Goal: Transaction & Acquisition: Purchase product/service

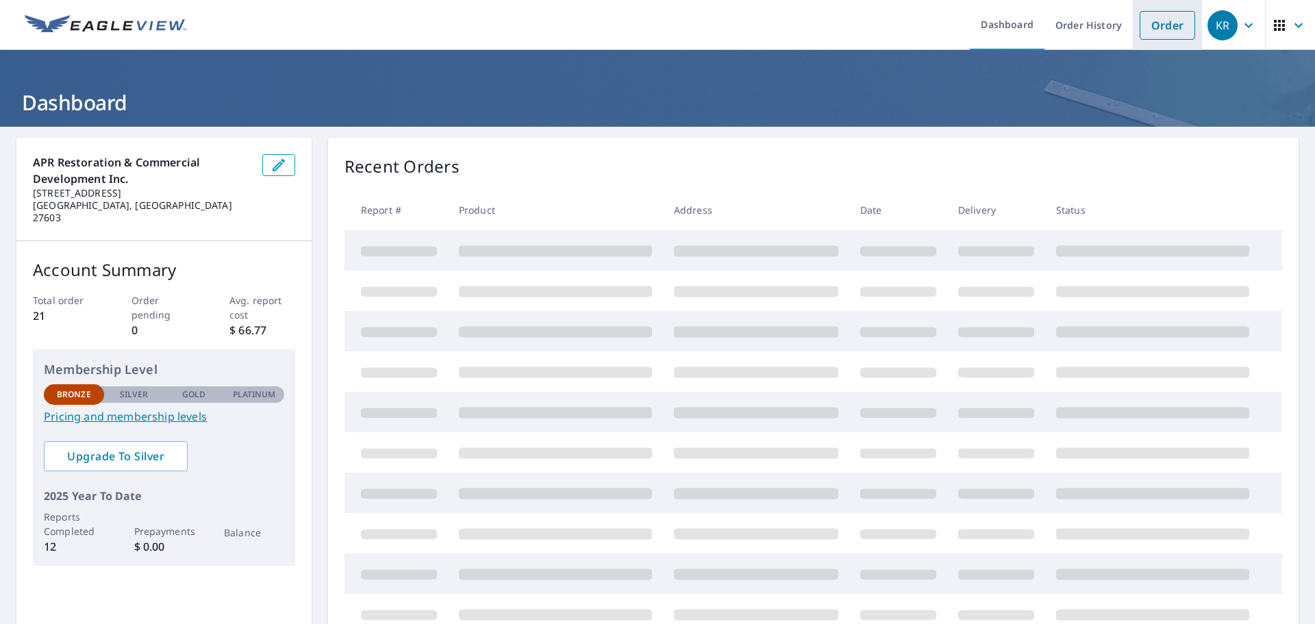
click at [1160, 24] on link "Order" at bounding box center [1166, 25] width 55 height 29
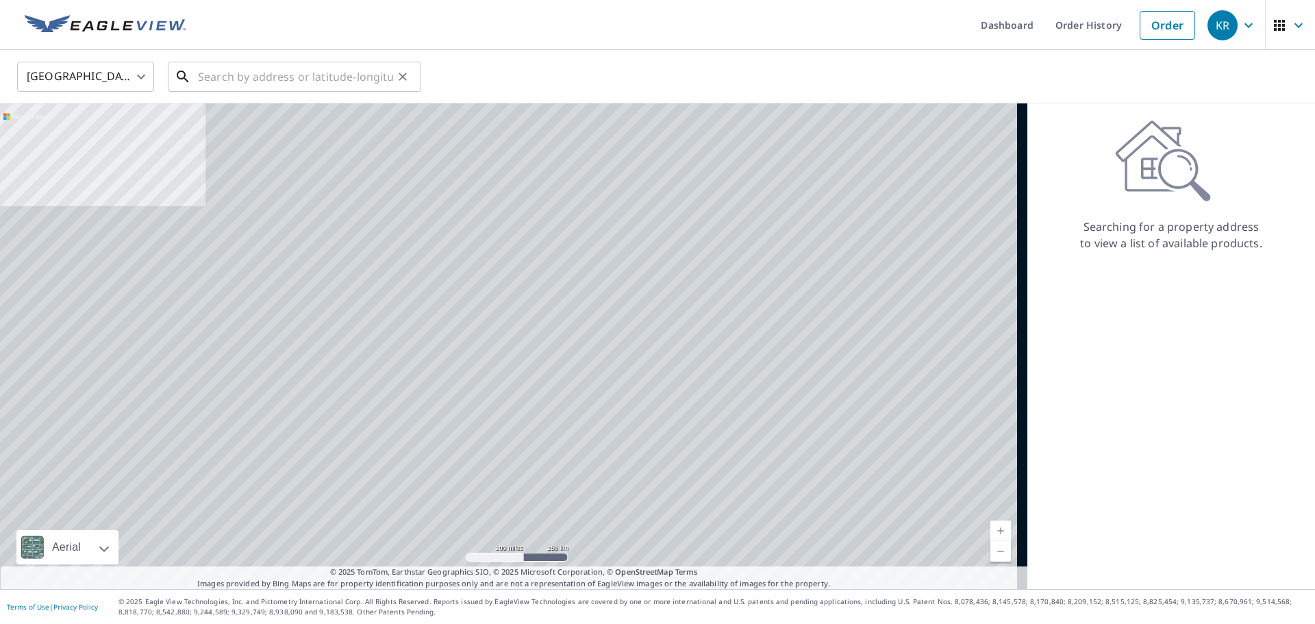
click at [364, 80] on input "text" at bounding box center [295, 77] width 195 height 38
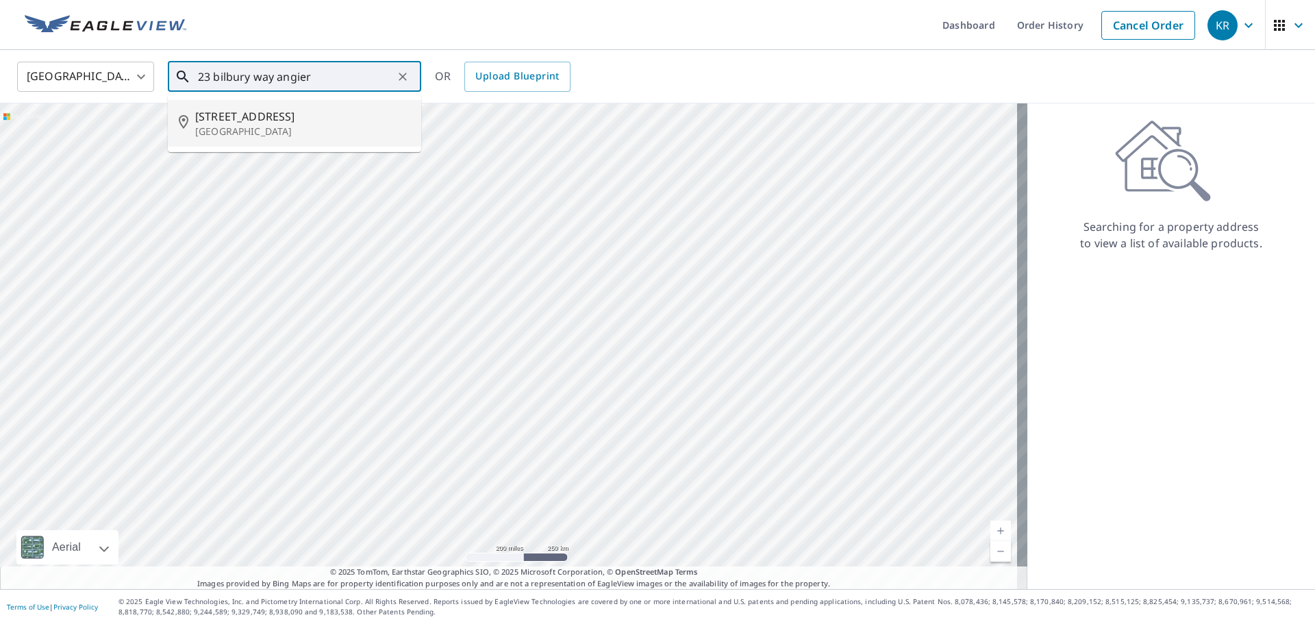
click at [289, 133] on p "[GEOGRAPHIC_DATA]" at bounding box center [302, 132] width 215 height 14
type input "[STREET_ADDRESS]"
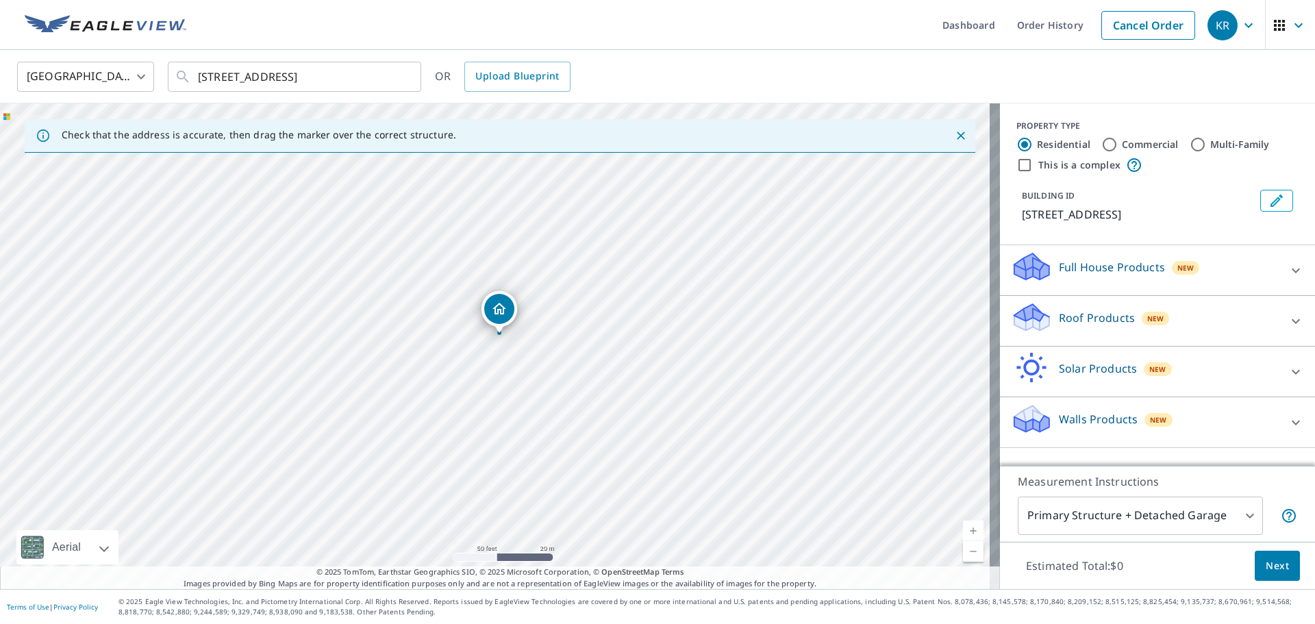
click at [1234, 511] on body "KR KR Dashboard Order History Cancel Order KR [GEOGRAPHIC_DATA] [GEOGRAPHIC_DAT…" at bounding box center [657, 312] width 1315 height 624
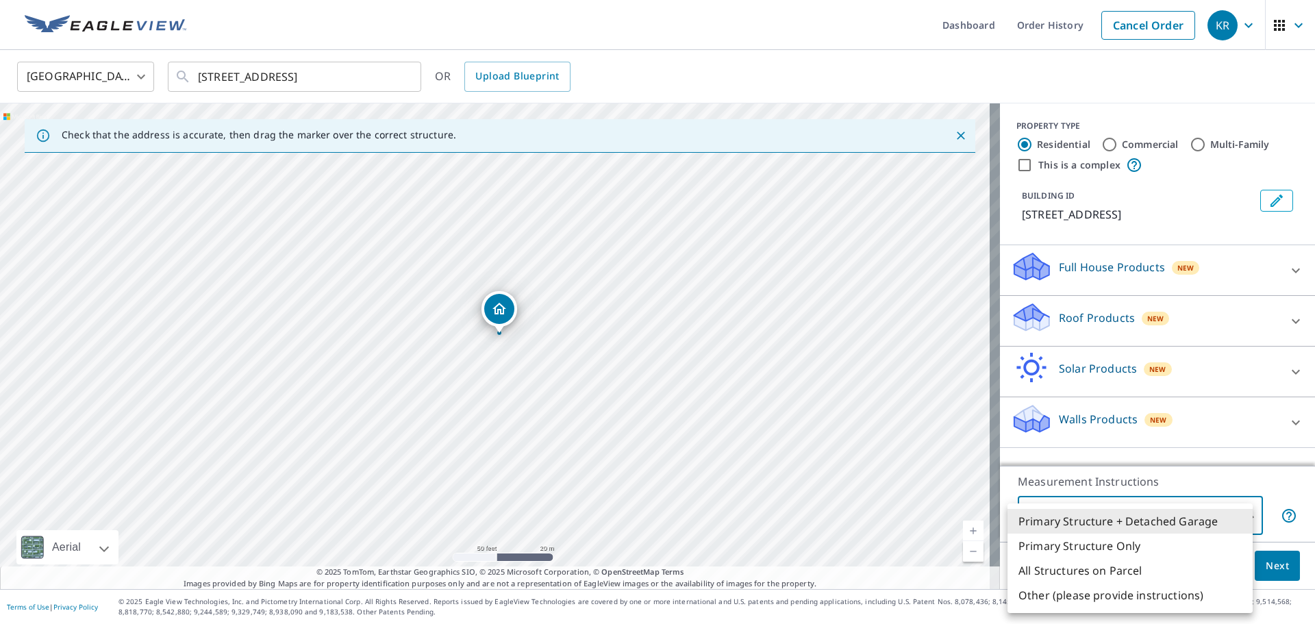
click at [1178, 547] on li "Primary Structure Only" at bounding box center [1129, 545] width 245 height 25
type input "2"
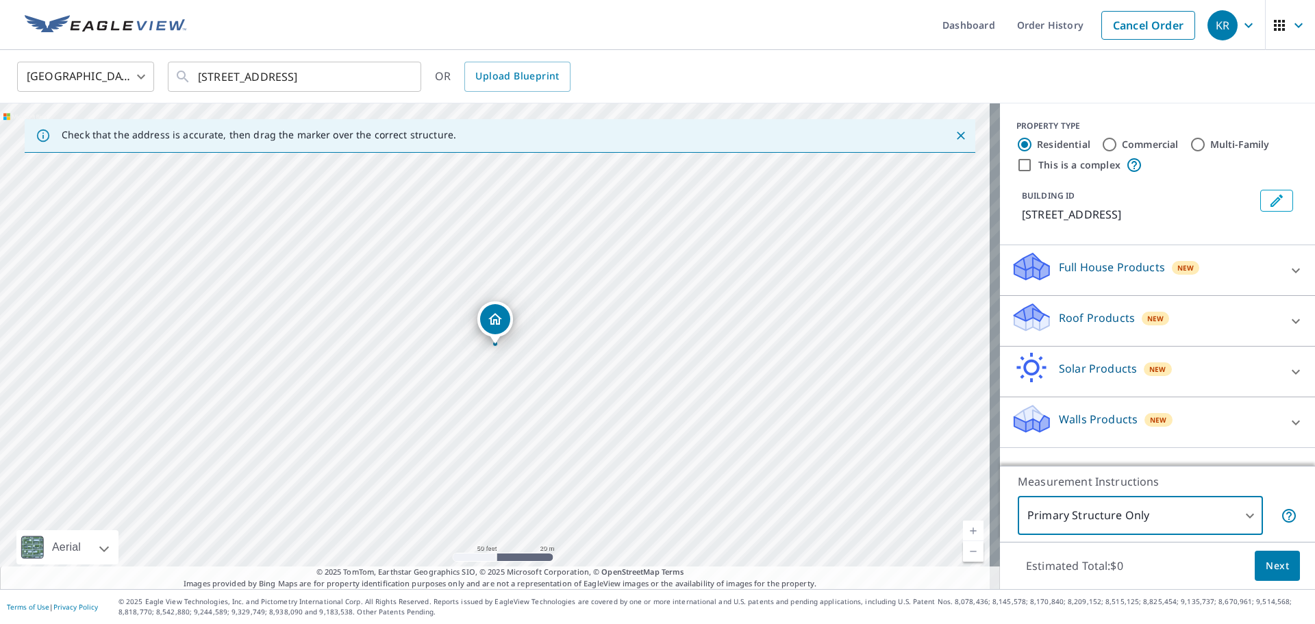
click at [1287, 277] on icon at bounding box center [1295, 270] width 16 height 16
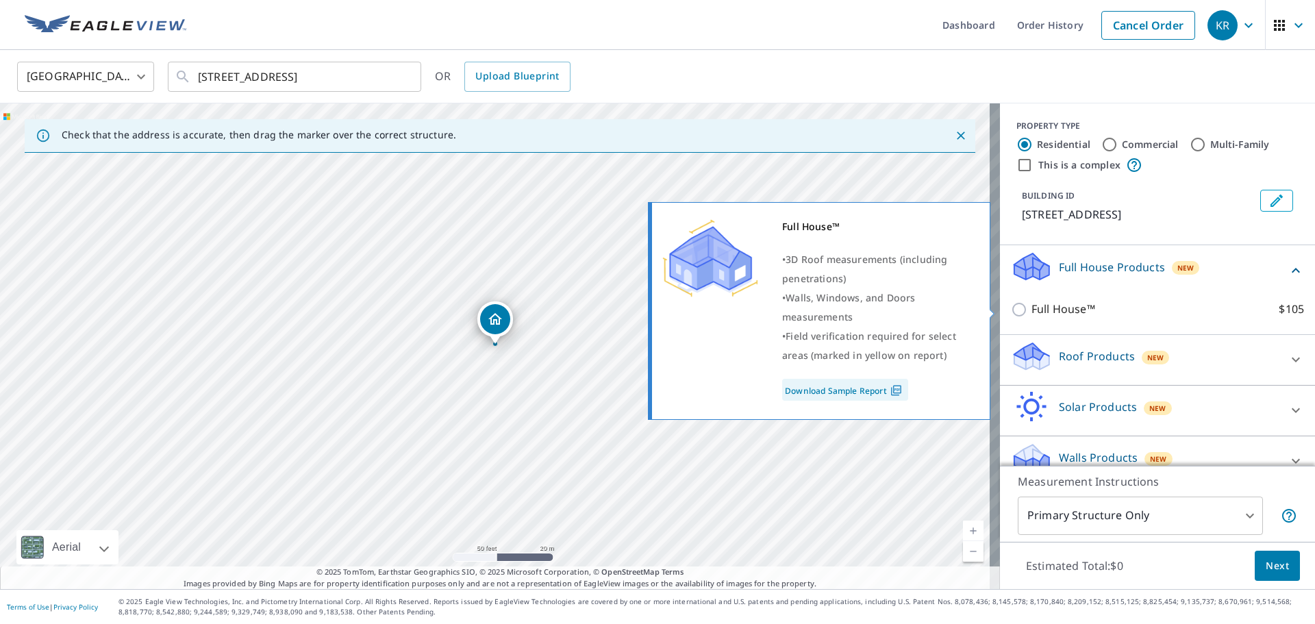
click at [1056, 309] on p "Full House™" at bounding box center [1063, 309] width 64 height 17
click at [1031, 309] on input "Full House™ $105" at bounding box center [1021, 309] width 21 height 16
checkbox input "true"
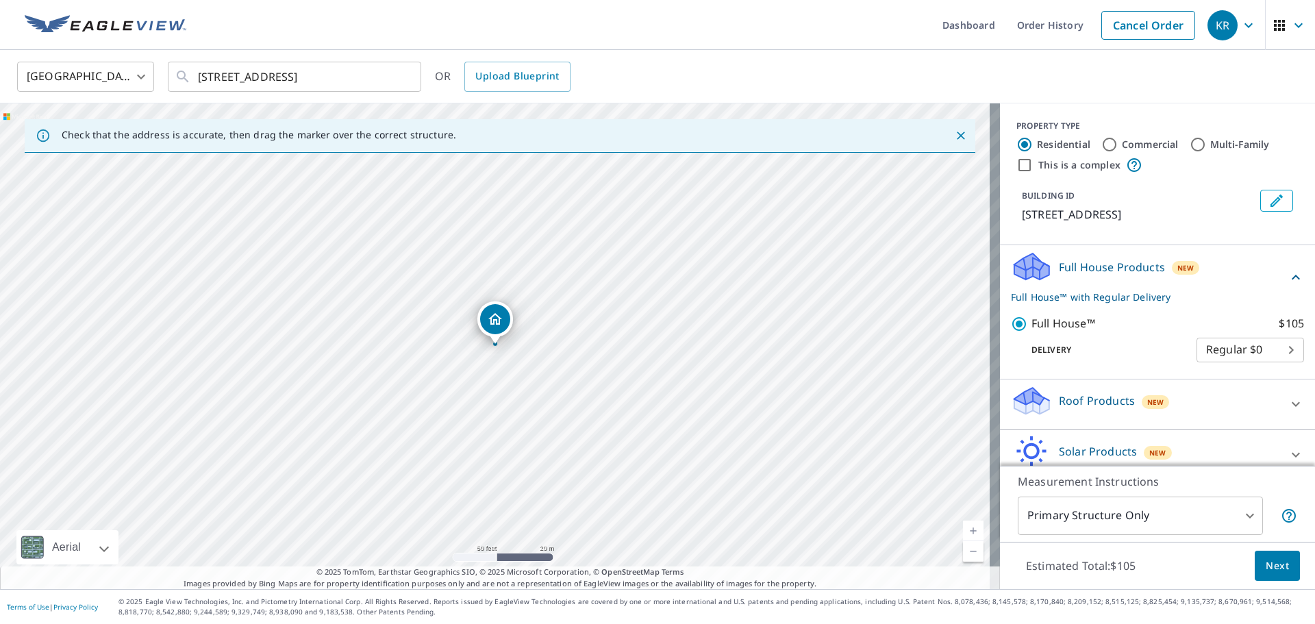
click at [1265, 569] on span "Next" at bounding box center [1276, 565] width 23 height 17
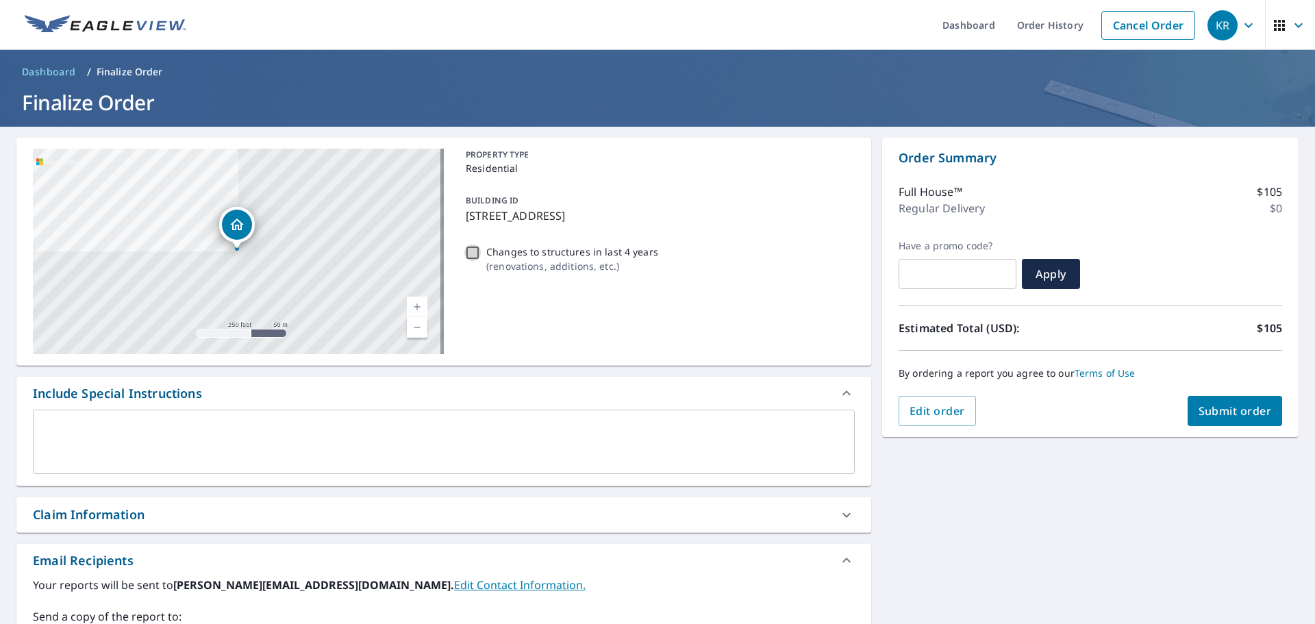
click at [470, 253] on input "Changes to structures in last 4 years ( renovations, additions, etc. )" at bounding box center [472, 252] width 16 height 16
checkbox input "true"
click at [444, 426] on textarea at bounding box center [443, 441] width 802 height 39
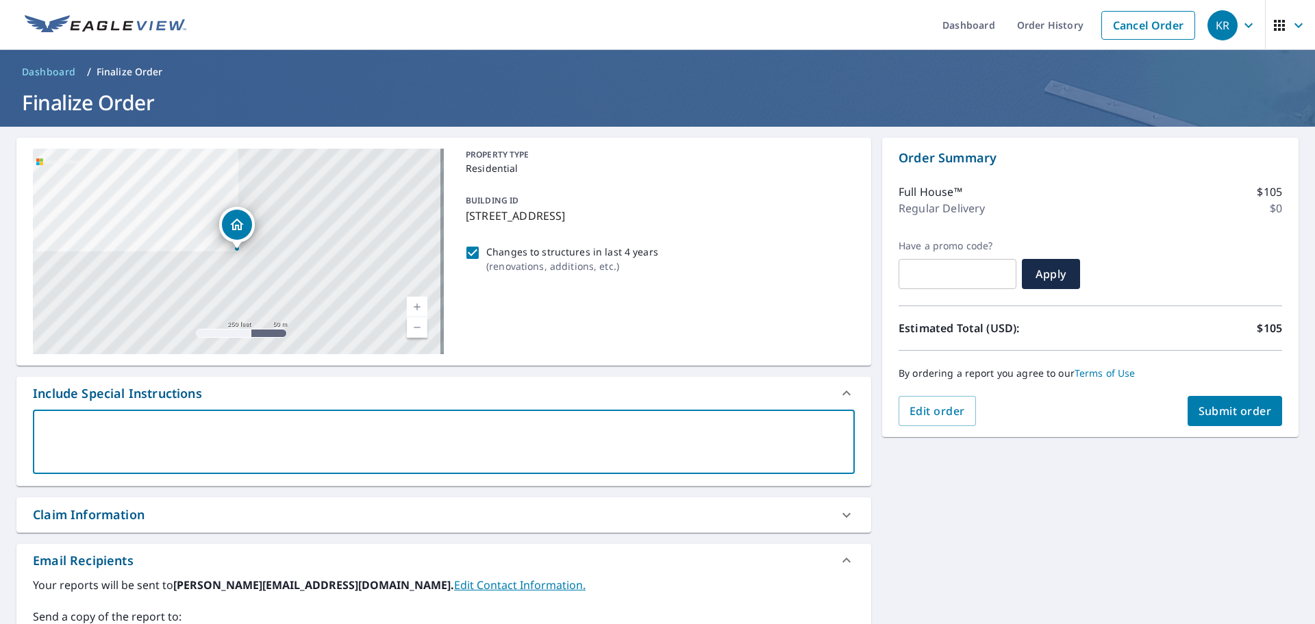
type textarea "T"
type textarea "x"
type textarea "Th"
type textarea "x"
type textarea "Thi"
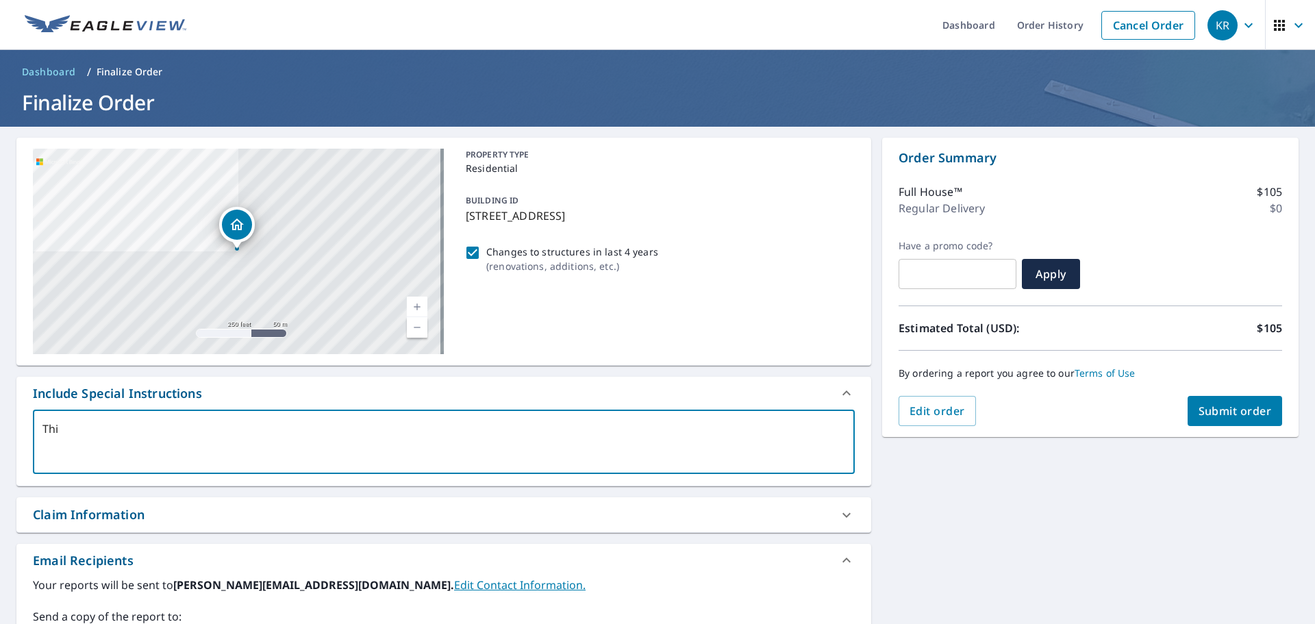
type textarea "x"
type textarea "This"
type textarea "x"
type textarea "This"
type textarea "x"
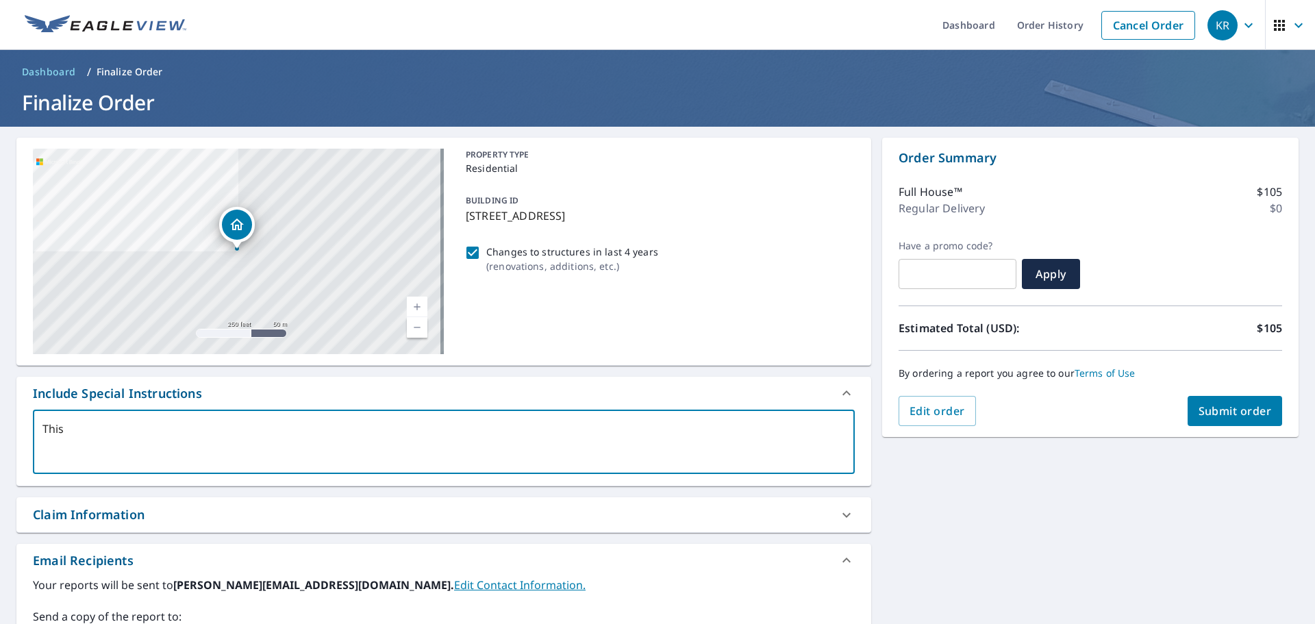
type textarea "This i"
type textarea "x"
type textarea "This is"
type textarea "x"
type textarea "This is"
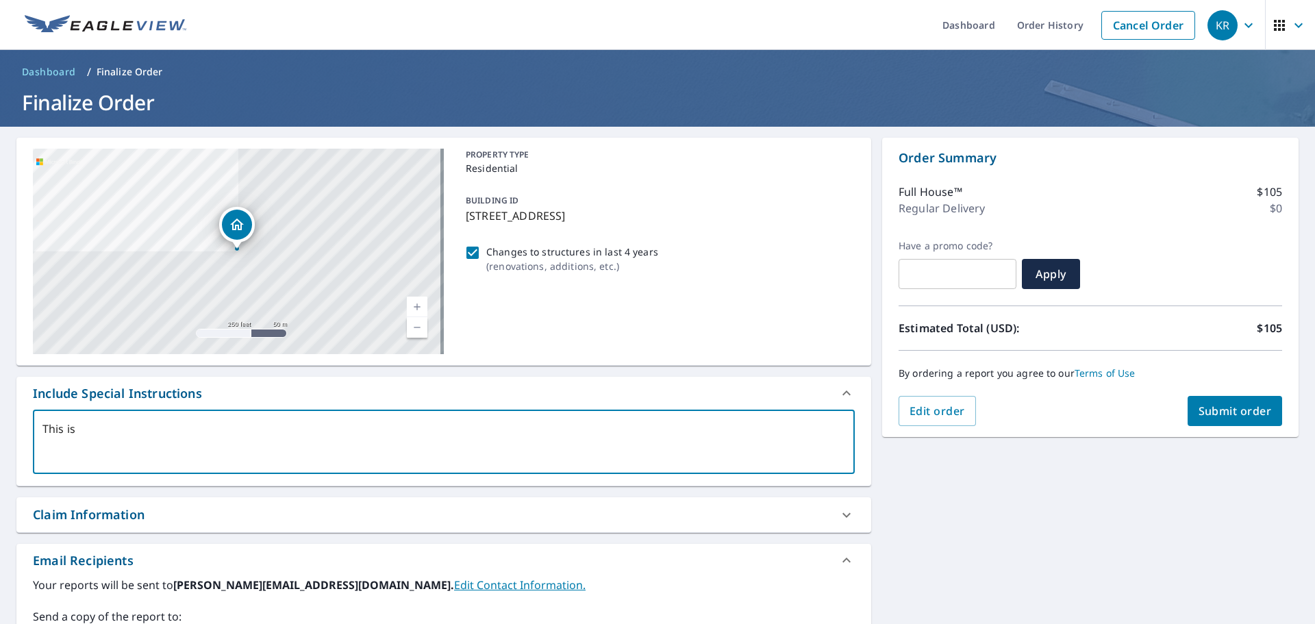
type textarea "x"
type textarea "This is a"
type textarea "x"
type textarea "This is a"
type textarea "x"
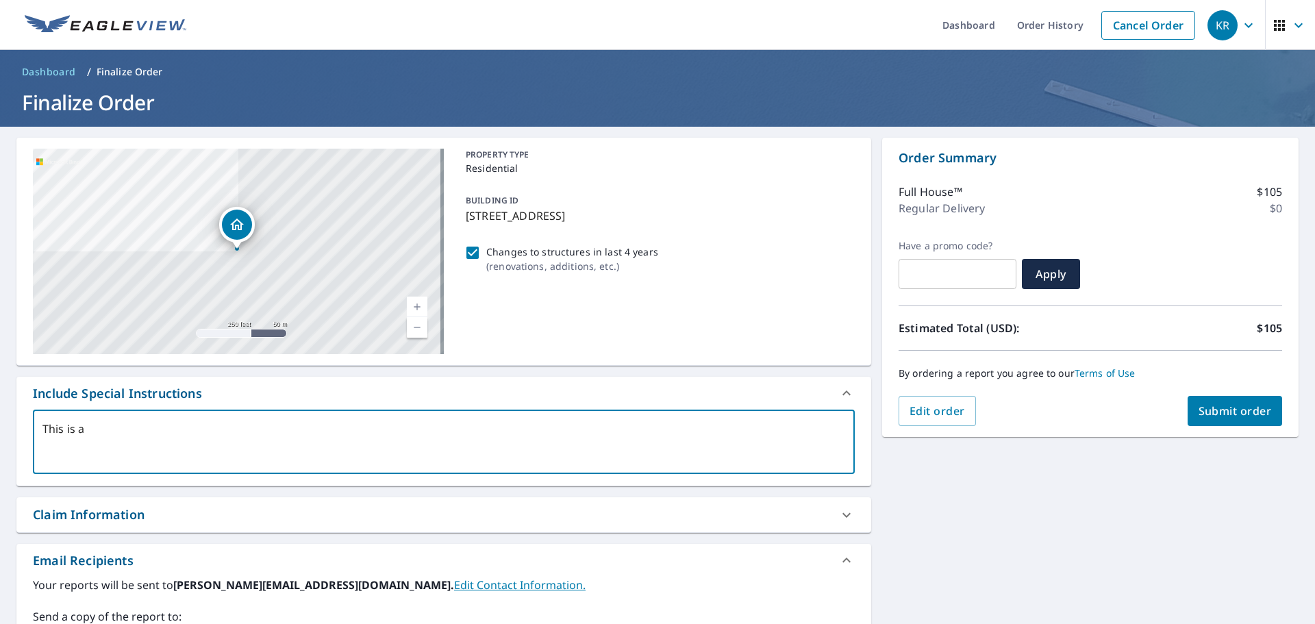
type textarea "This is a f"
type textarea "x"
type textarea "This is a fa"
type textarea "x"
type textarea "This is a fai"
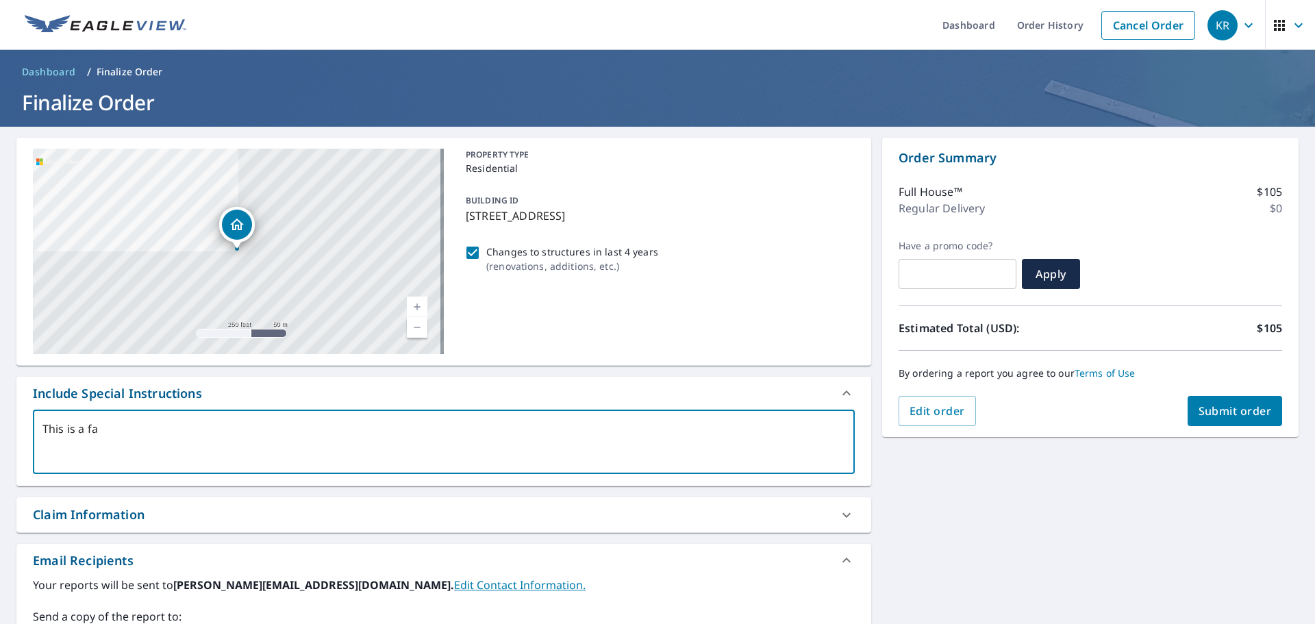
type textarea "x"
type textarea "This is a fair"
type textarea "x"
type textarea "This is a fairl"
type textarea "x"
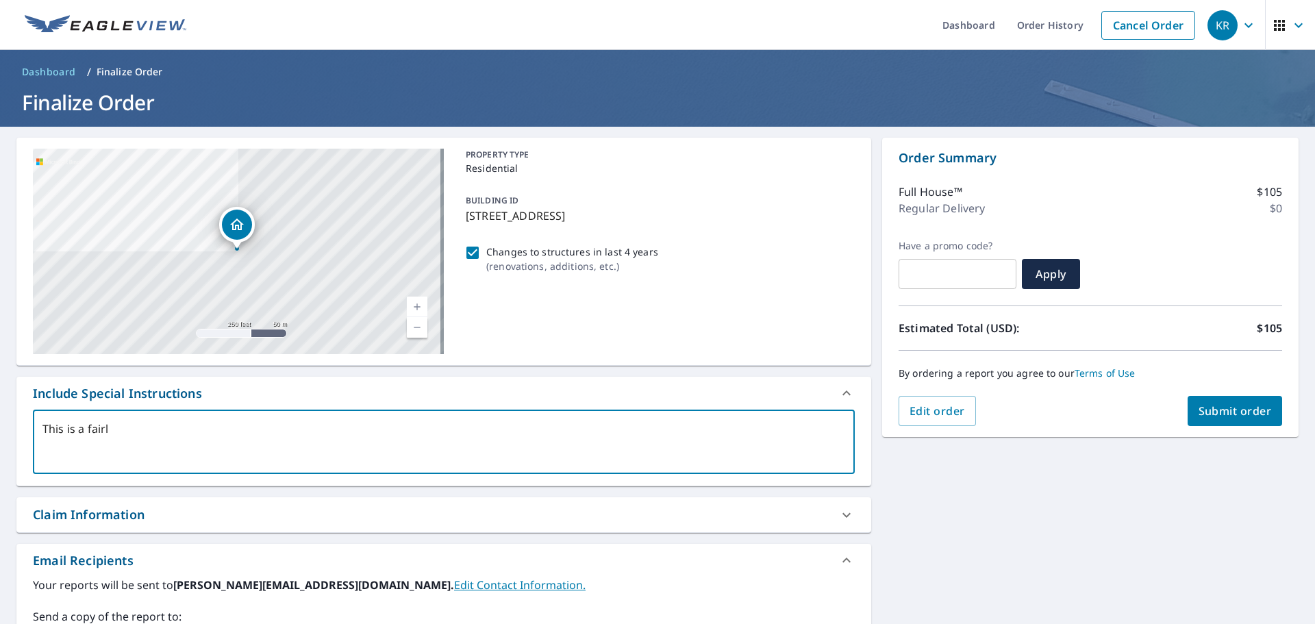
type textarea "This is a fairly"
type textarea "x"
type textarea "This is a fairly"
type textarea "x"
type textarea "This is a fairly n"
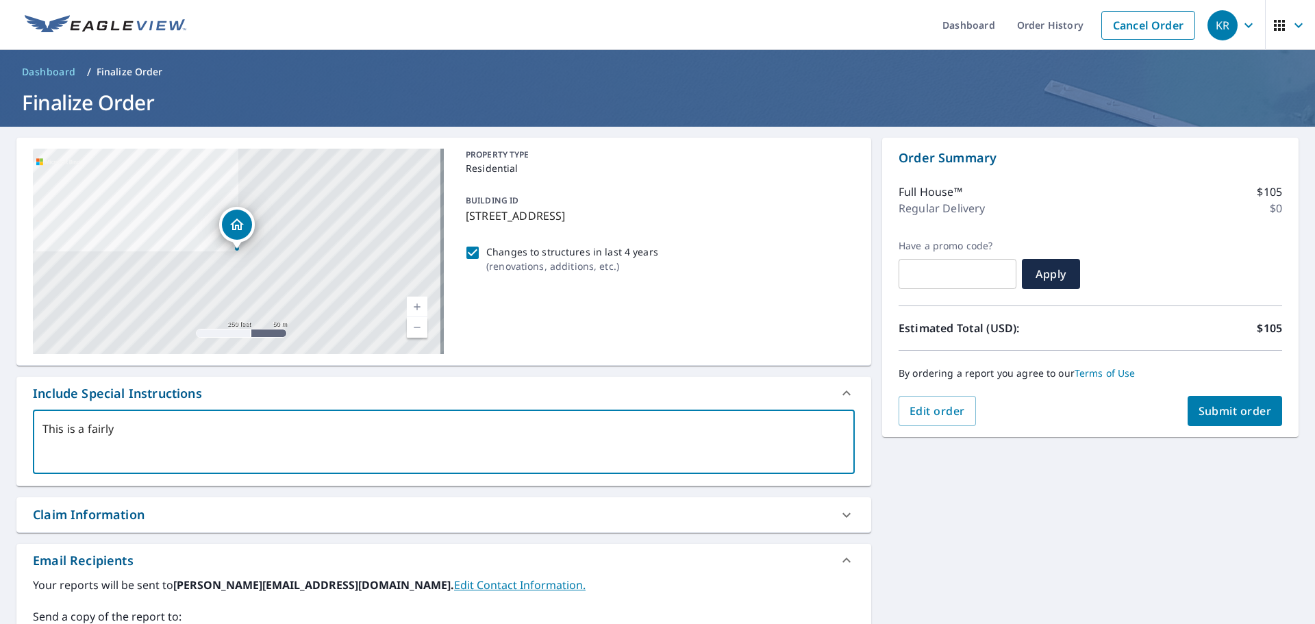
type textarea "x"
type textarea "This is a fairly ne"
type textarea "x"
type textarea "This is a fairly new"
type textarea "x"
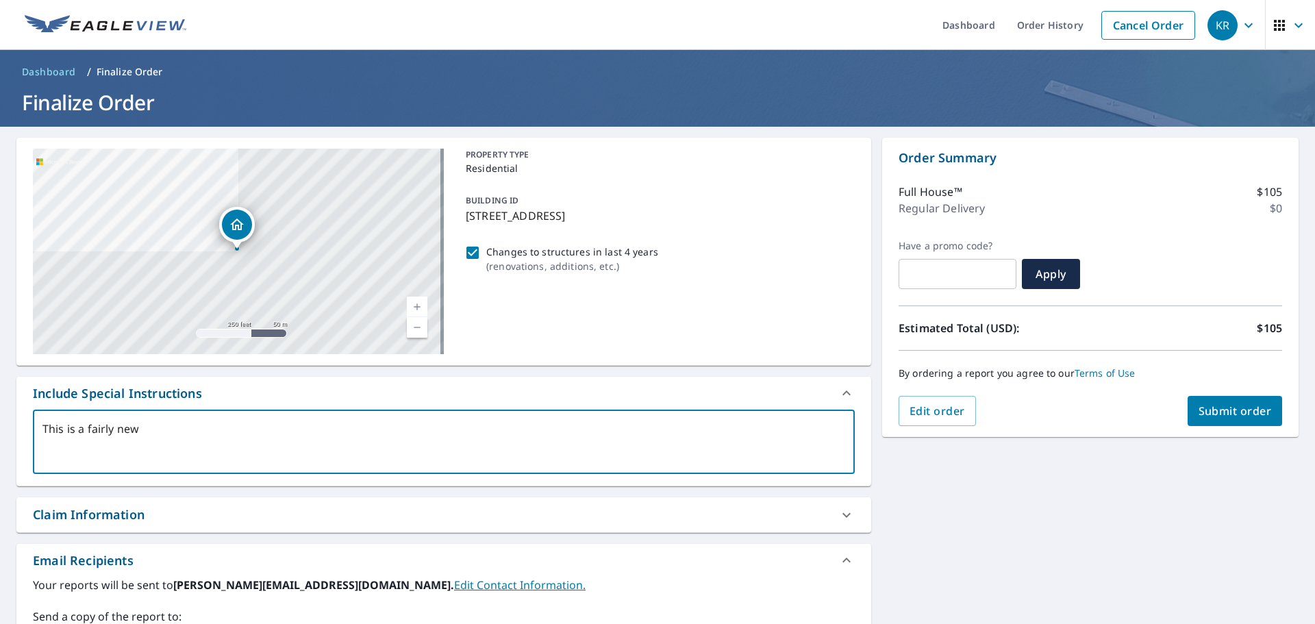
type textarea "This is a fairly new"
type textarea "x"
type textarea "This is a fairly new t"
type textarea "x"
type textarea "This is a fairly new to"
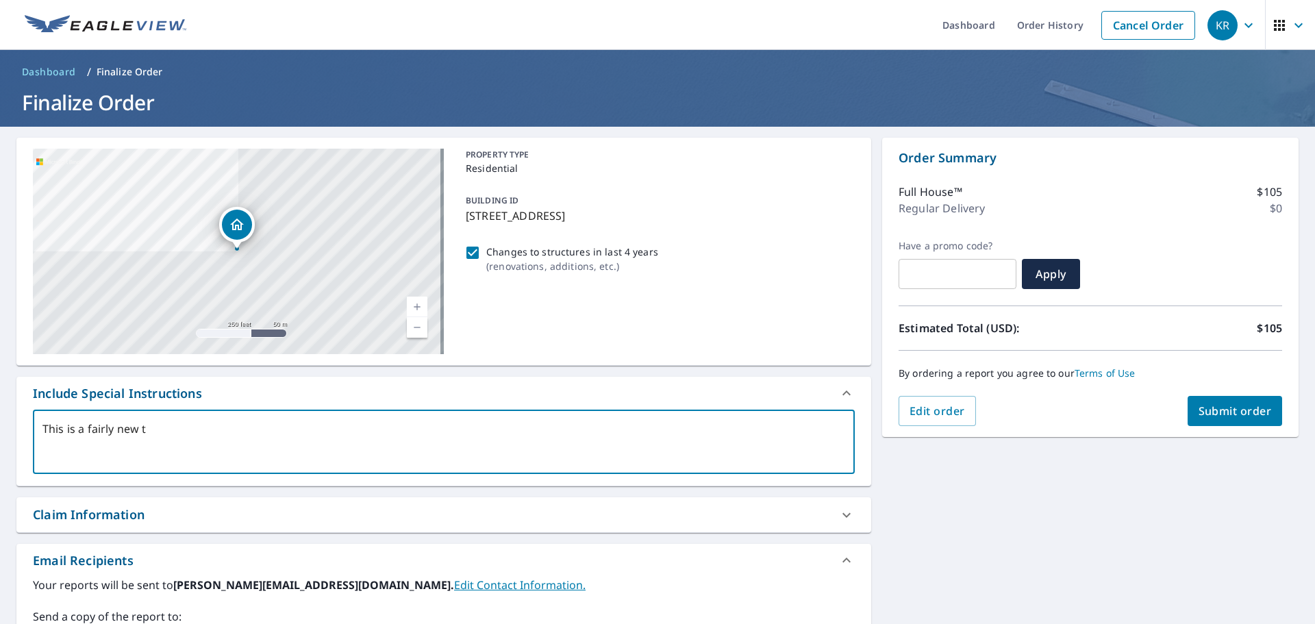
type textarea "x"
type textarea "This is a fairly new tow"
type textarea "x"
type textarea "This is a fairly new town"
type textarea "x"
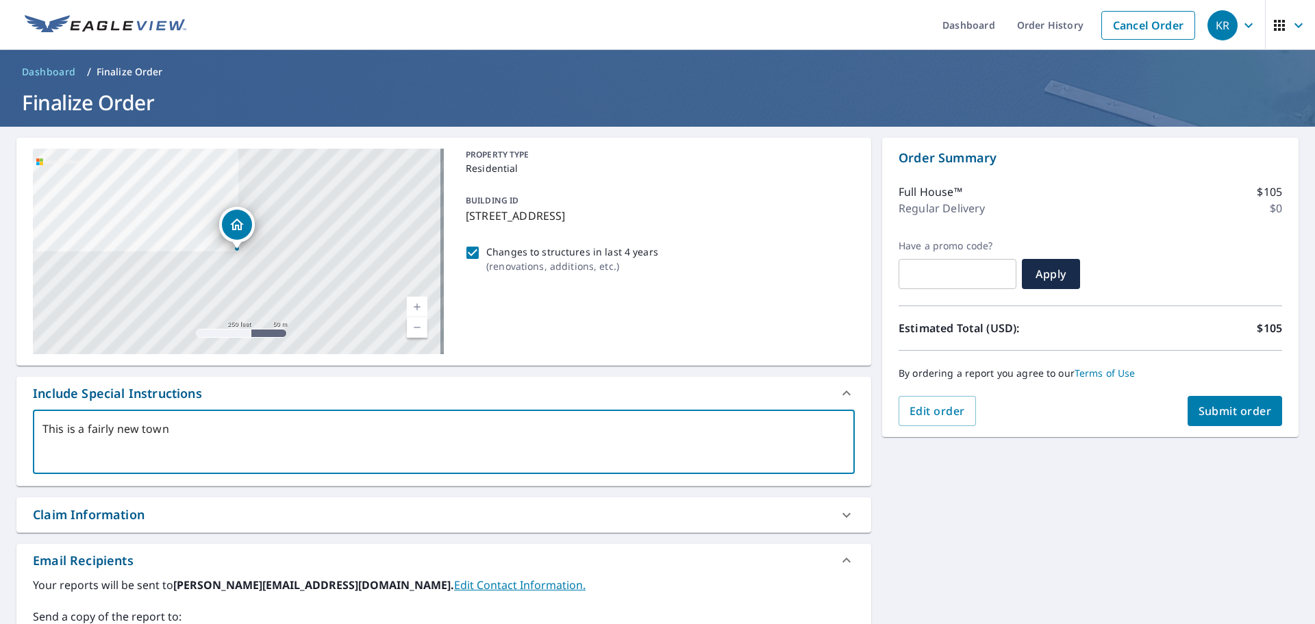
type textarea "This is a fairly new town"
type textarea "x"
type textarea "This is a fairly new town"
type textarea "x"
type textarea "This is a fairly new town"
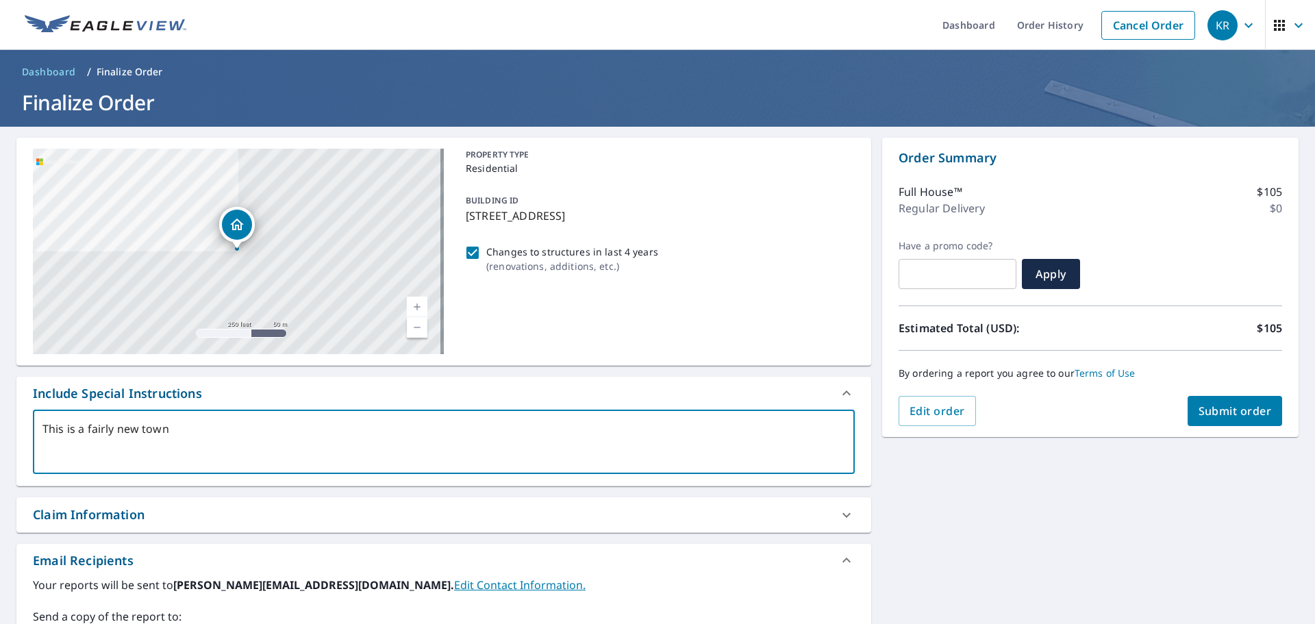
type textarea "x"
type textarea "This is a fairly new town h"
type textarea "x"
type textarea "This is a fairly new town ho"
type textarea "x"
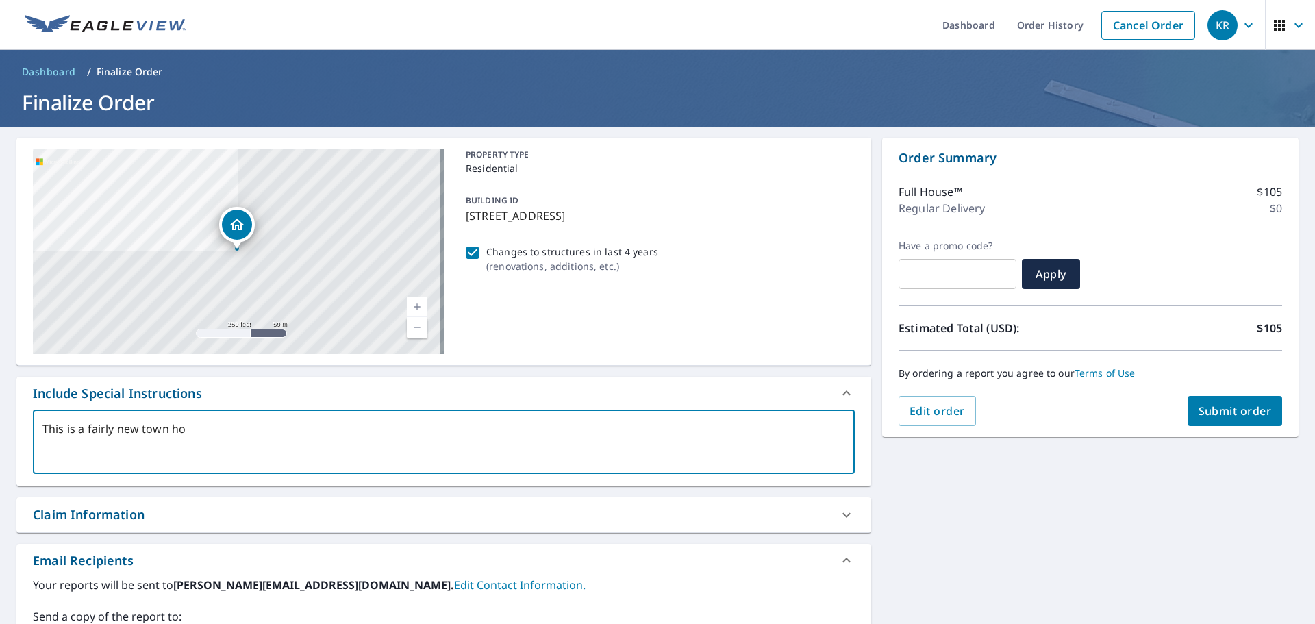
type textarea "This is a fairly new town hom"
type textarea "x"
type textarea "This is a fairly new town home"
type textarea "x"
type textarea "This is a fairly new town home"
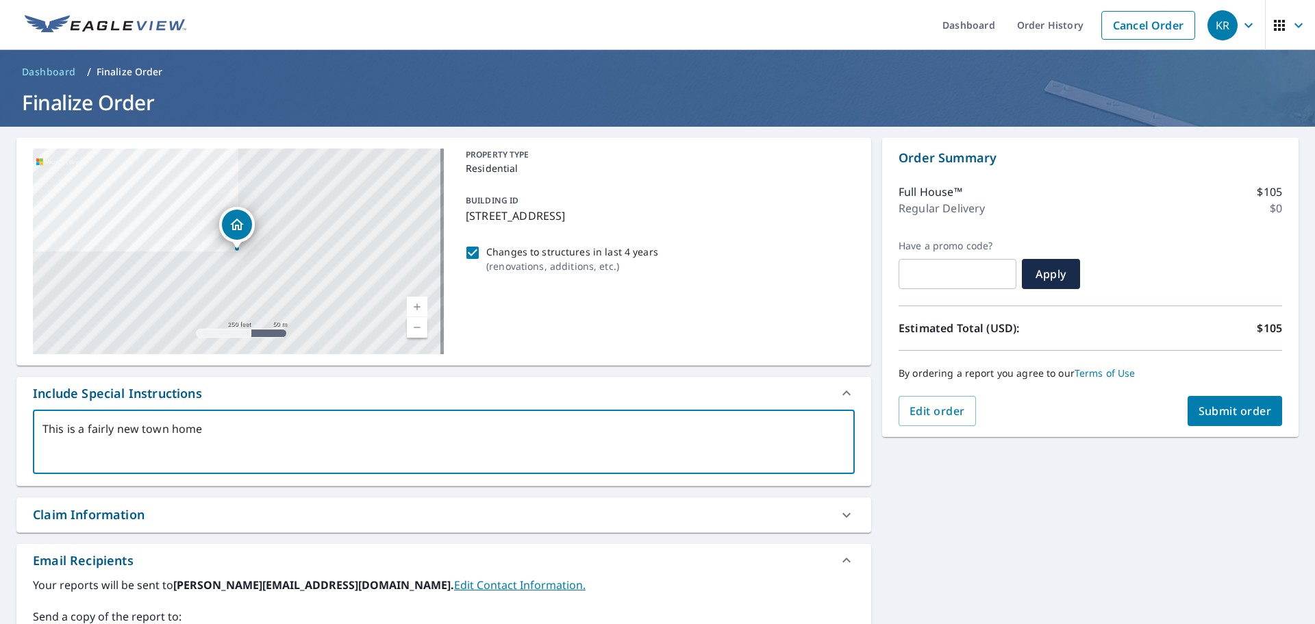
type textarea "x"
type textarea "This is a fairly new town home c"
type textarea "x"
type textarea "This is a fairly new town home co"
type textarea "x"
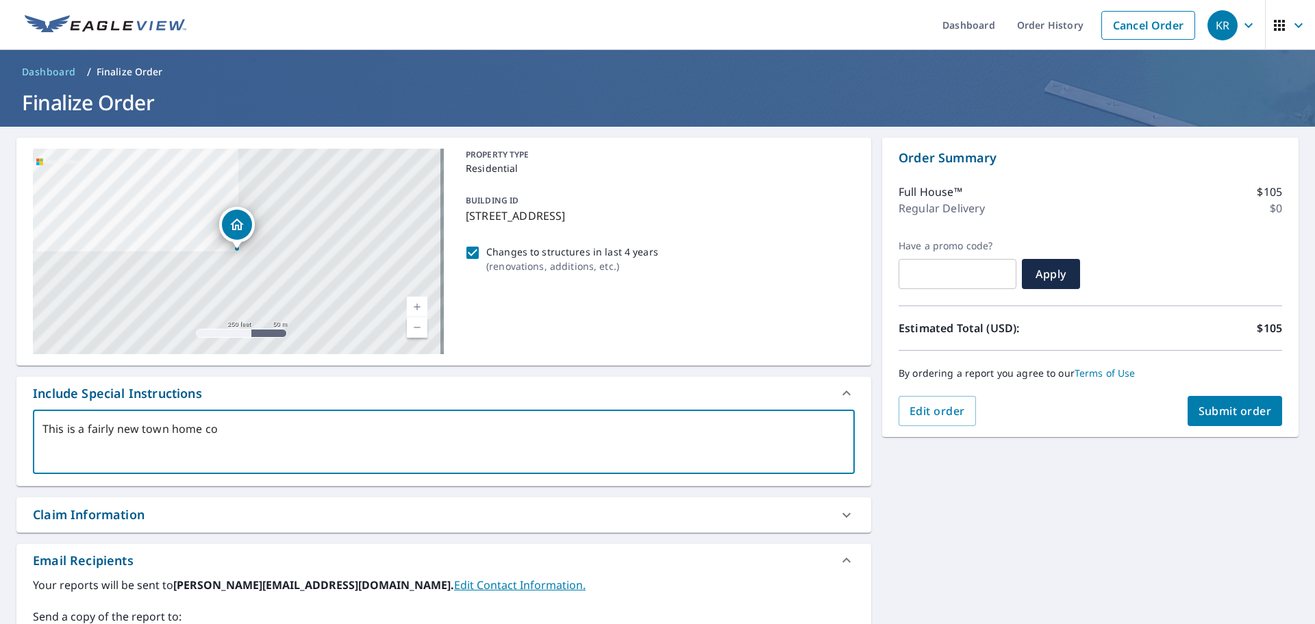
type textarea "This is a fairly new town home com"
type textarea "x"
type textarea "This is a fairly new town home comm"
type textarea "x"
type textarea "This is a fairly new town home commu"
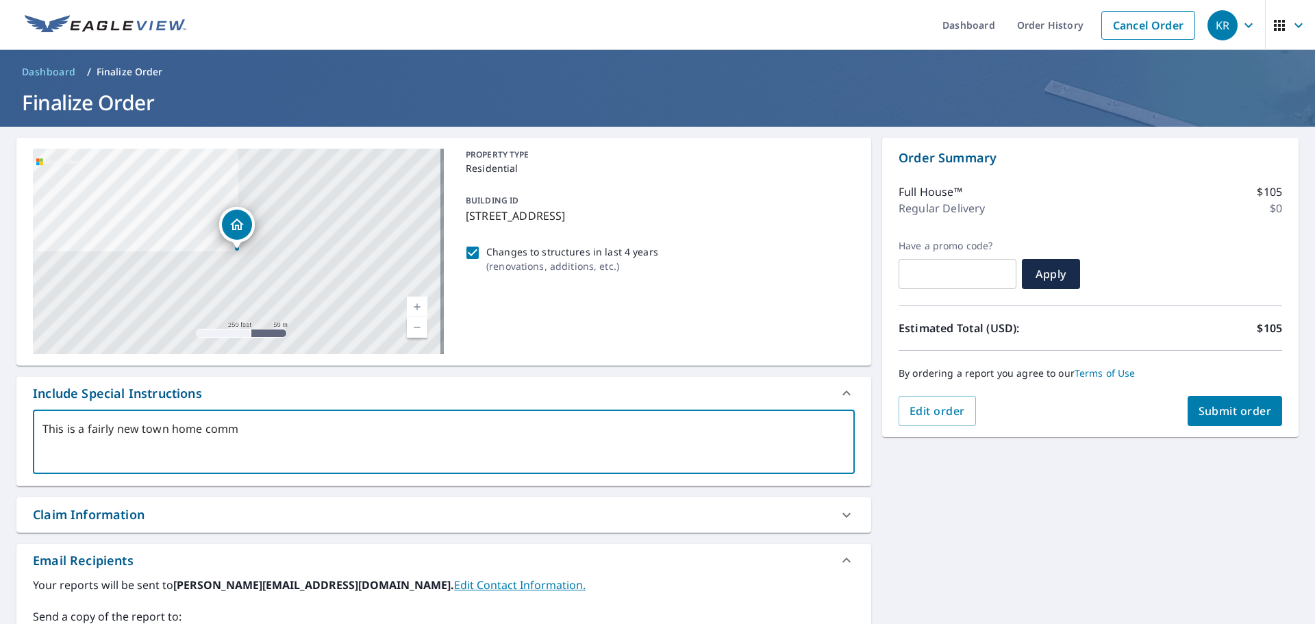
type textarea "x"
type textarea "This is a fairly new town home commun"
type textarea "x"
type textarea "This is a fairly new town home communi"
type textarea "x"
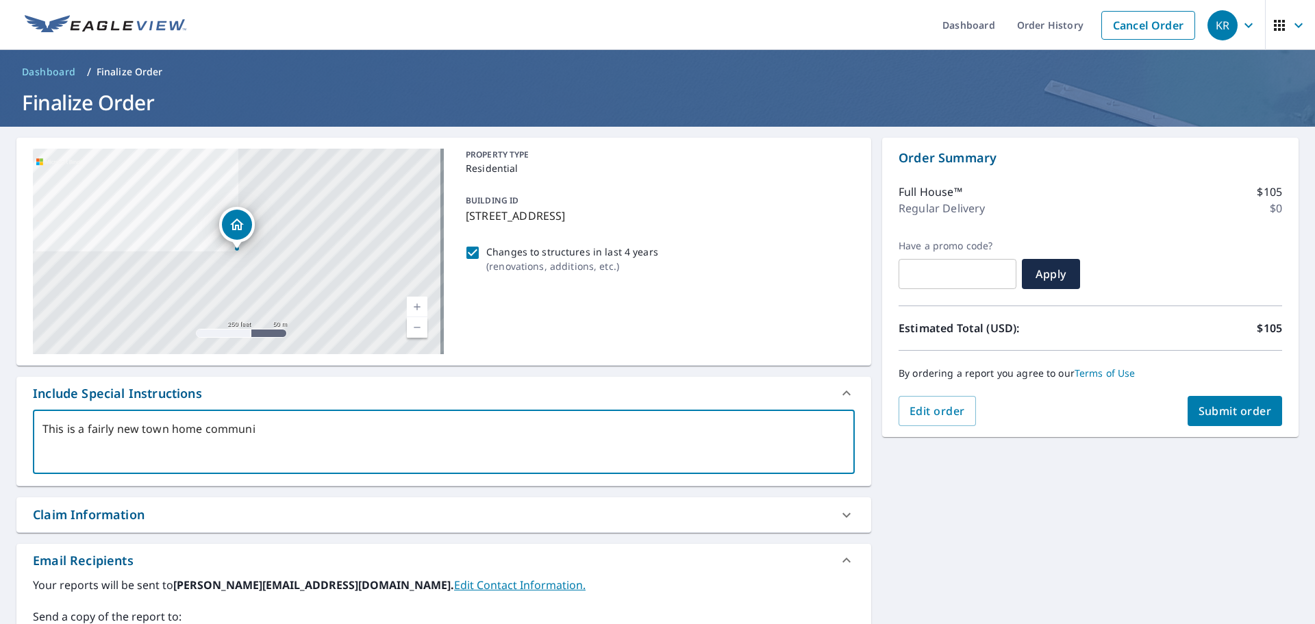
type textarea "This is a fairly new town home communit"
type textarea "x"
type textarea "This is a fairly new town home community"
type textarea "x"
type textarea "This is a fairly new town home community"
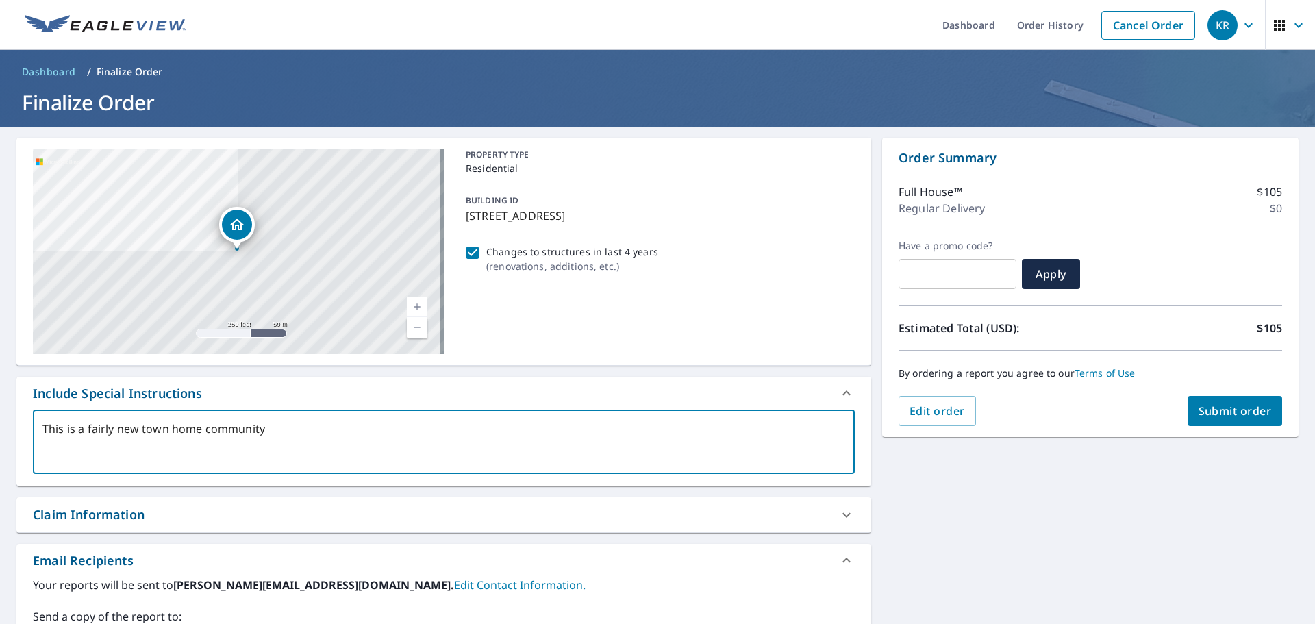
type textarea "x"
type textarea "This is a fairly new town home community"
type textarea "x"
type textarea "This is a fairly new town home community."
type textarea "x"
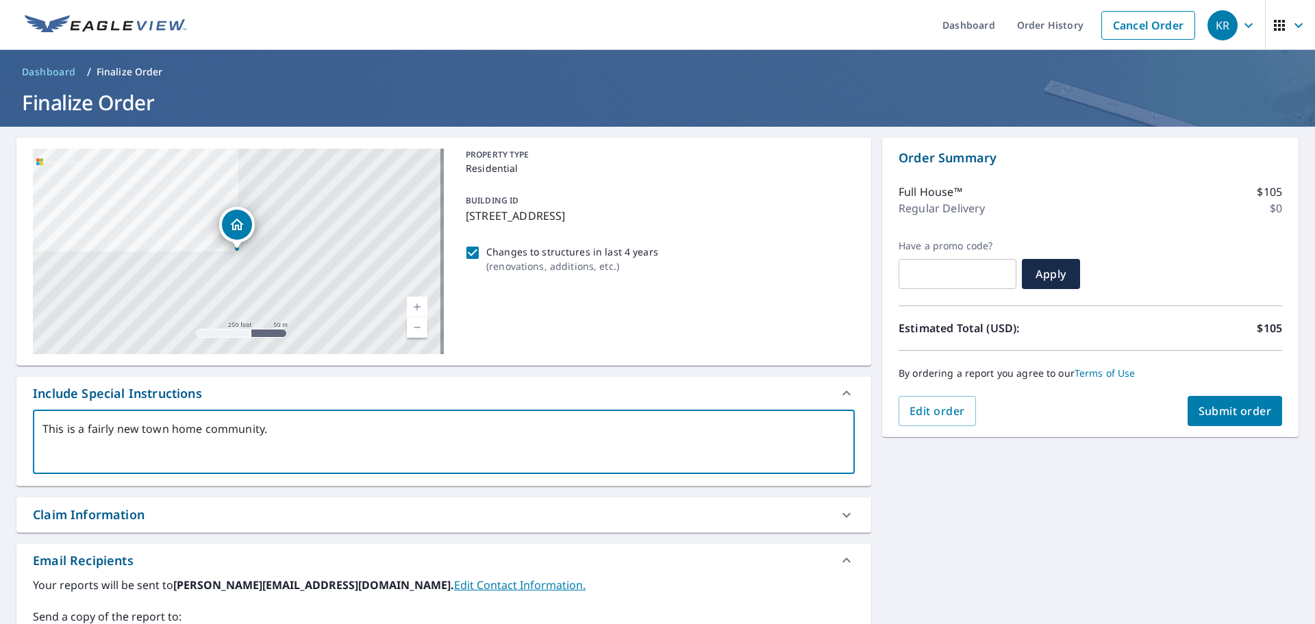
type textarea "This is a fairly new town home community."
type textarea "x"
type textarea "This is a fairly new town home community. I"
type textarea "x"
type textarea "This is a fairly new town home community. I"
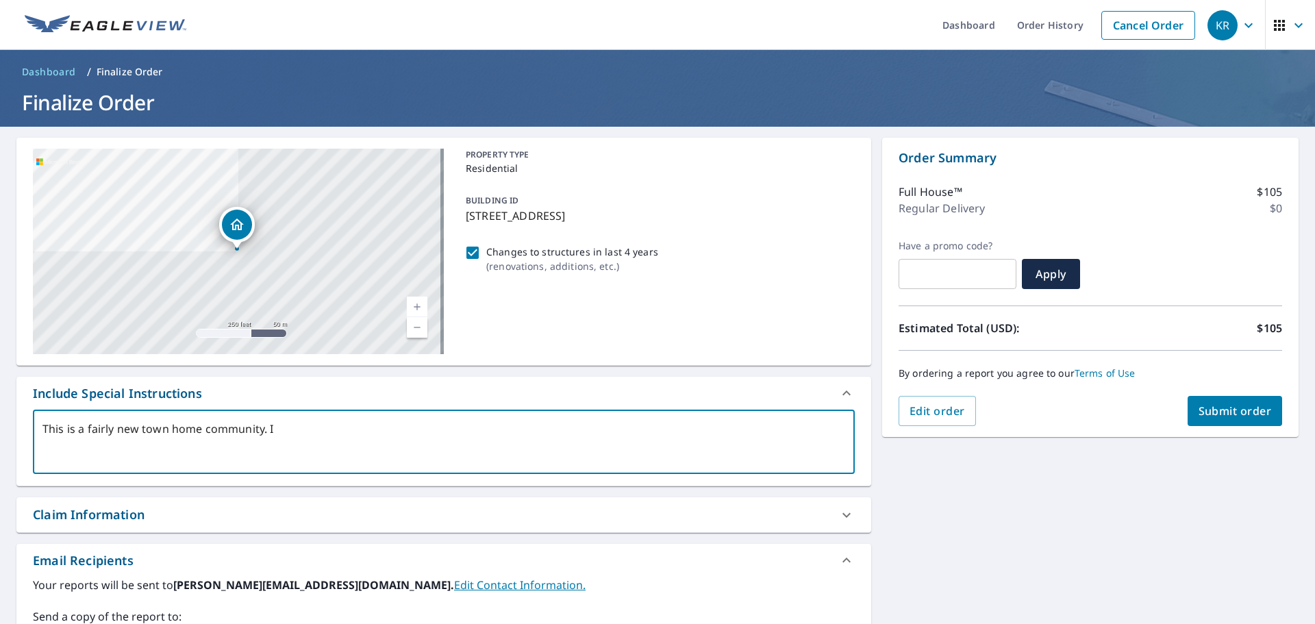
type textarea "x"
type textarea "This is a fairly new town home community. I k"
type textarea "x"
type textarea "This is a fairly new town home community. I kn"
type textarea "x"
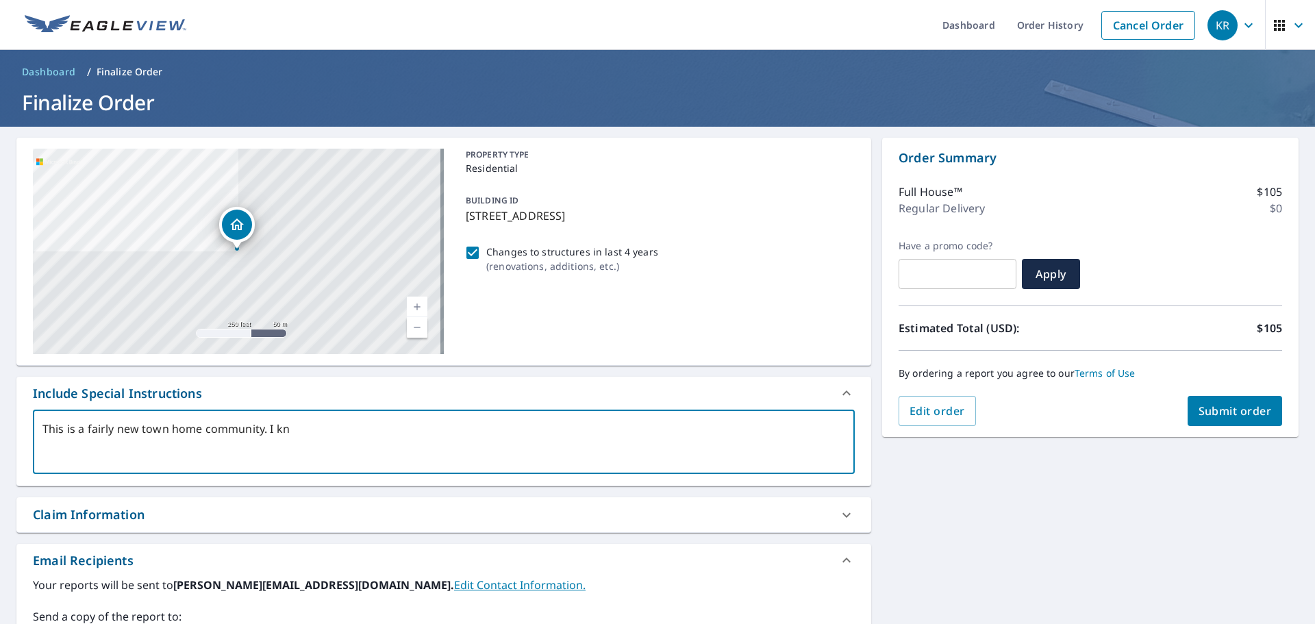
type textarea "This is a fairly new town home community. I kno"
type textarea "x"
type textarea "This is a fairly new town home community. I know"
type textarea "x"
type textarea "This is a fairly new town home community. I know"
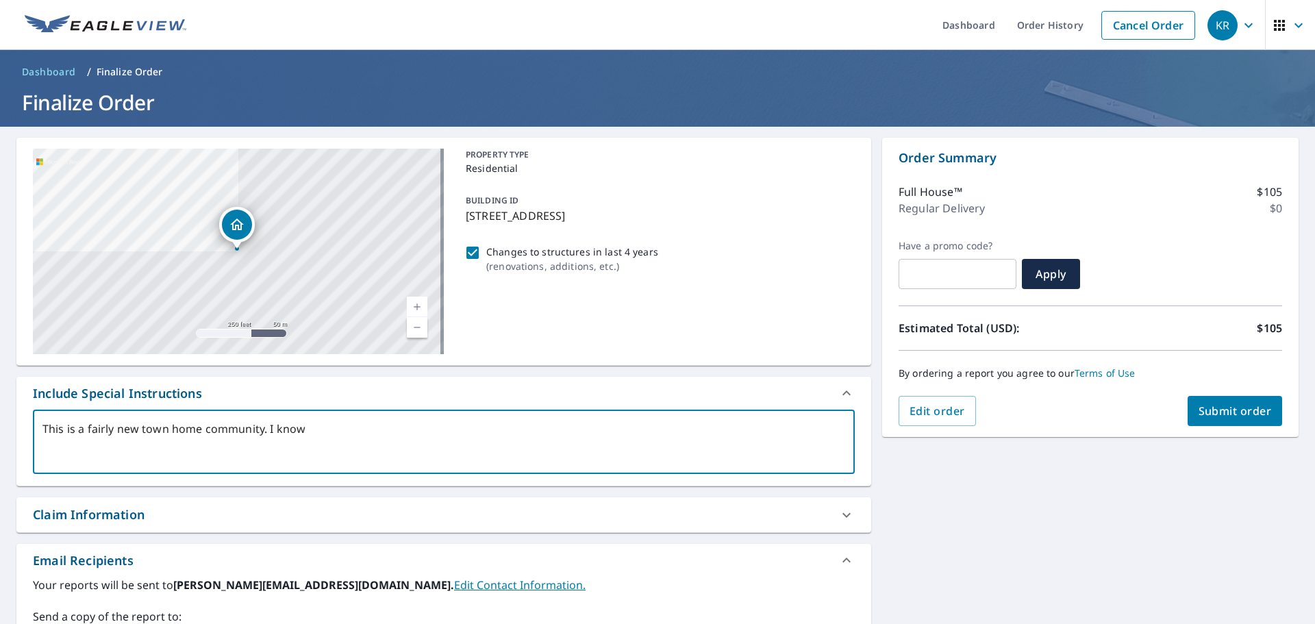
type textarea "x"
type textarea "This is a fairly new town home community. I know i"
type textarea "x"
type textarea "This is a fairly new town home community. I know i"
type textarea "x"
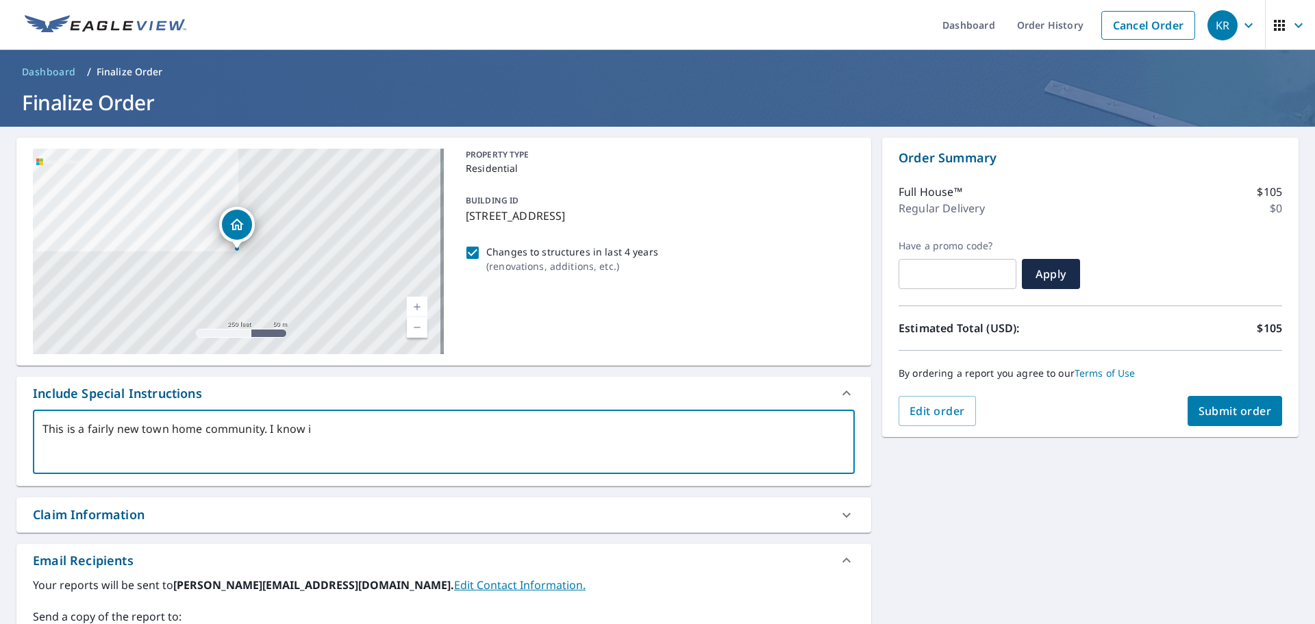
type textarea "This is a fairly new town home community. I know i h"
type textarea "x"
type textarea "This is a fairly new town home community. I know i ha"
type textarea "x"
type textarea "This is a fairly new town home community. I know i hav"
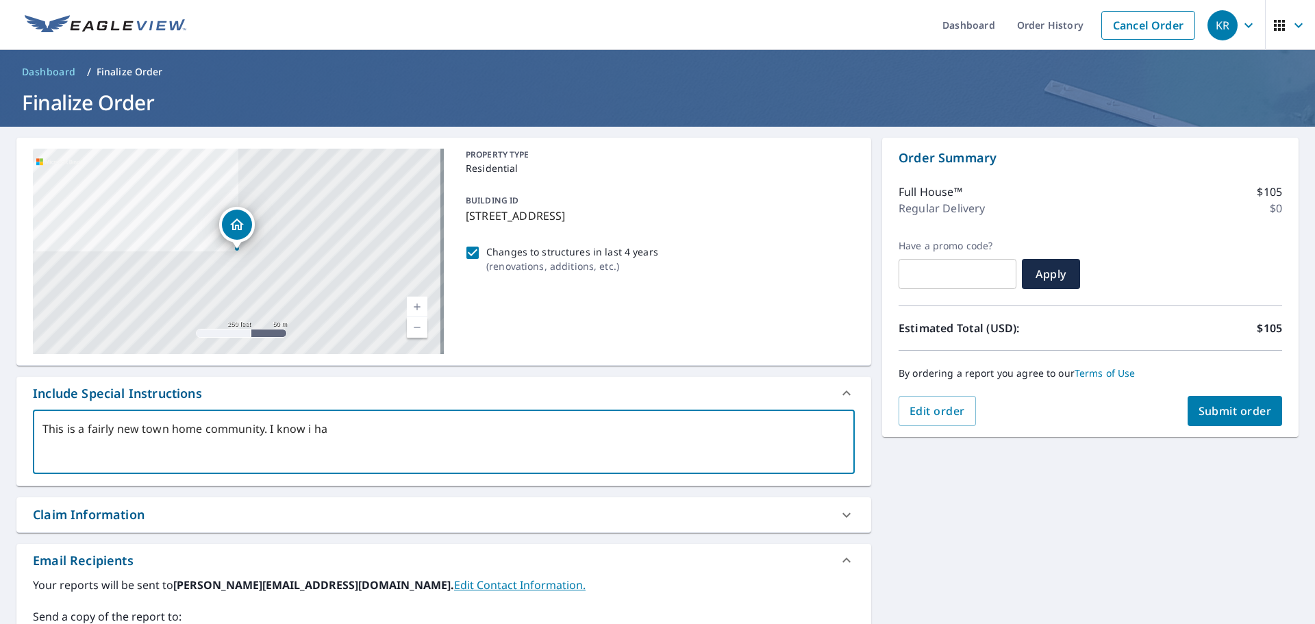
type textarea "x"
type textarea "This is a fairly new town home community. I know i have"
type textarea "x"
type textarea "This is a fairly new town home community. I know i have"
type textarea "x"
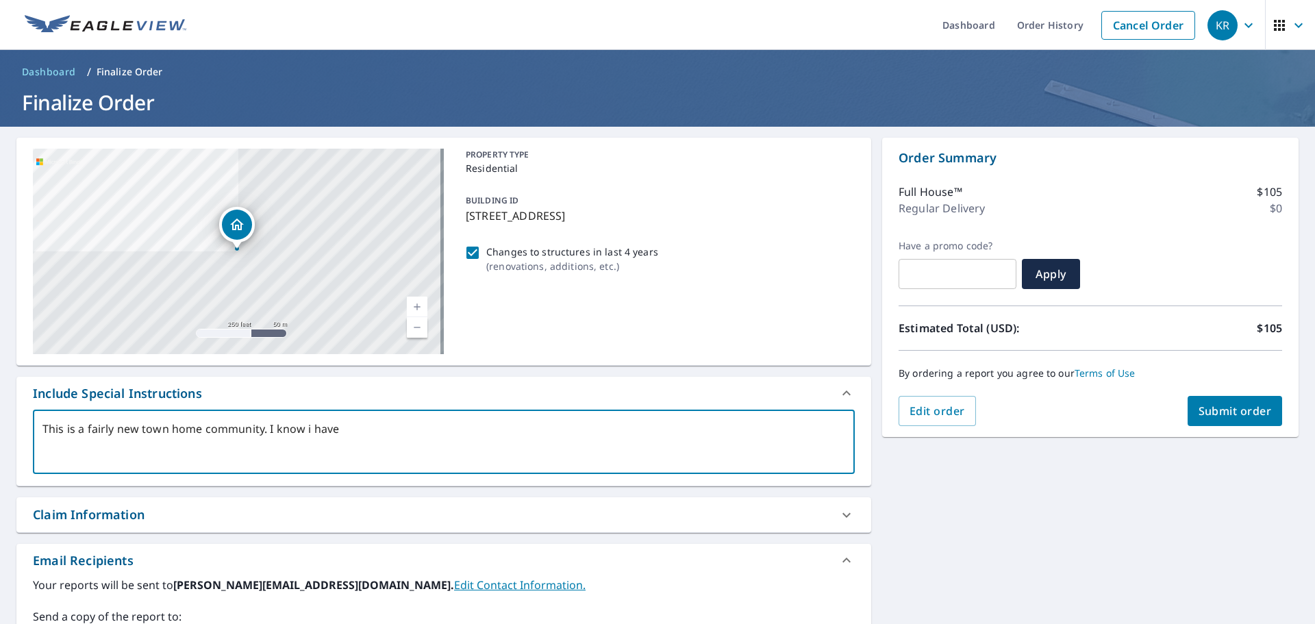
type textarea "This is a fairly new town home community. I know i have o"
type textarea "x"
type textarea "This is a fairly new town home community. I know i have or"
type textarea "x"
type textarea "This is a fairly new town home community. I know i have ord"
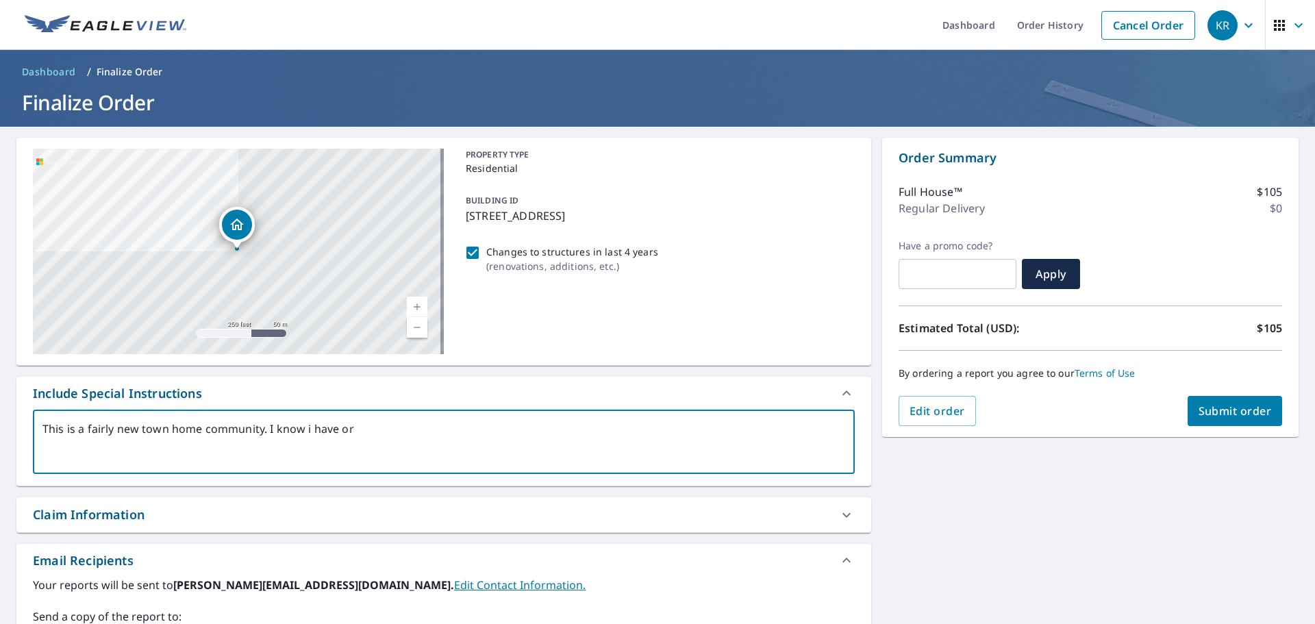
type textarea "x"
type textarea "This is a fairly new town home community. I know i have orde"
type textarea "x"
type textarea "This is a fairly new town home community. I know i have order"
type textarea "x"
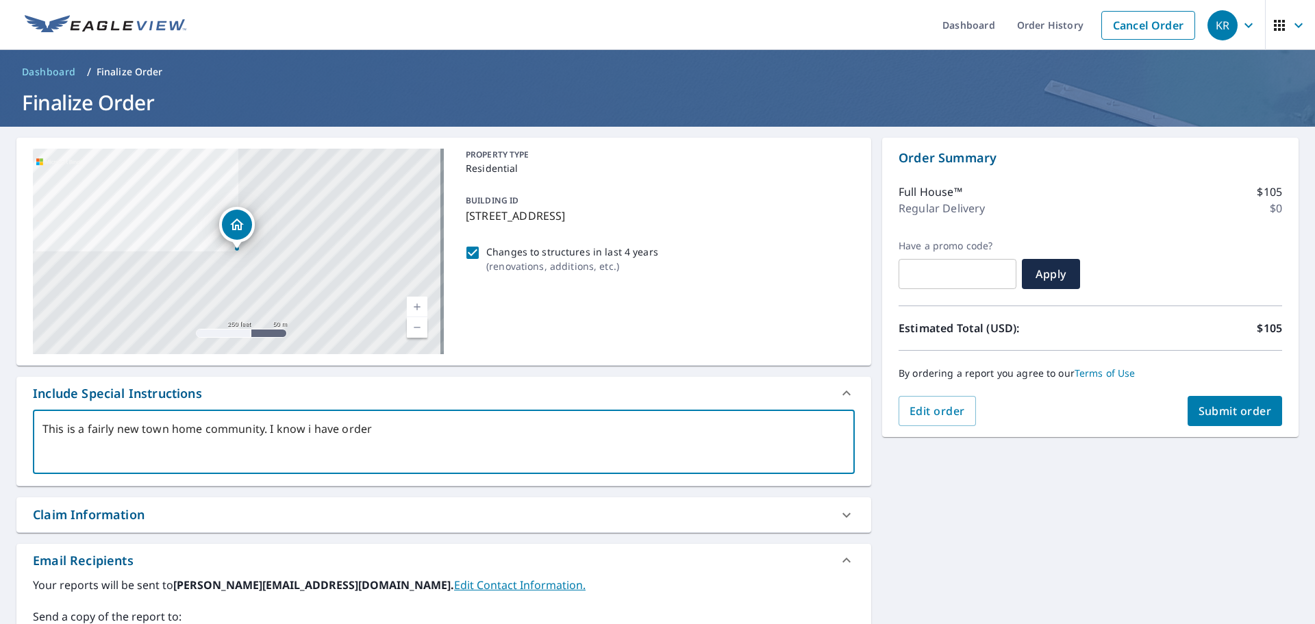
type textarea "This is a fairly new town home community. I know i have ordere"
type textarea "x"
type textarea "This is a fairly new town home community. I know i have ordered"
type textarea "x"
type textarea "This is a fairly new town home community. I know i have ordered"
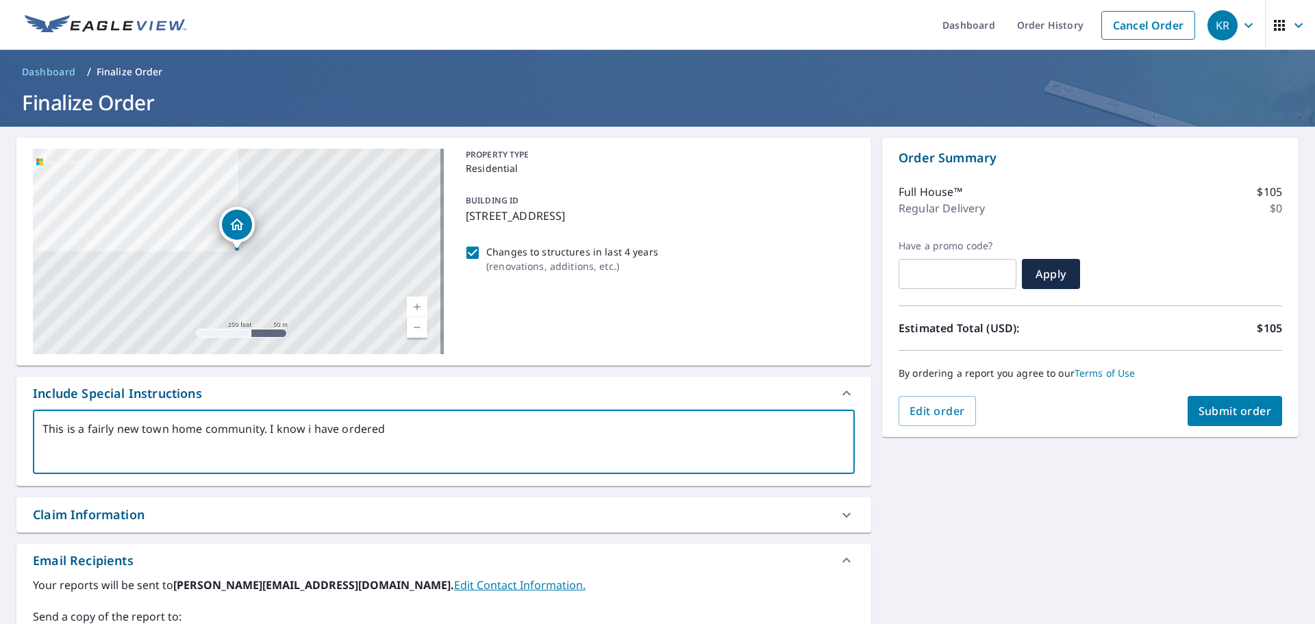
type textarea "x"
type textarea "This is a fairly new town home community. I know i have ordered o"
type textarea "x"
type textarea "This is a fairly new town home community. I know i have ordered on"
type textarea "x"
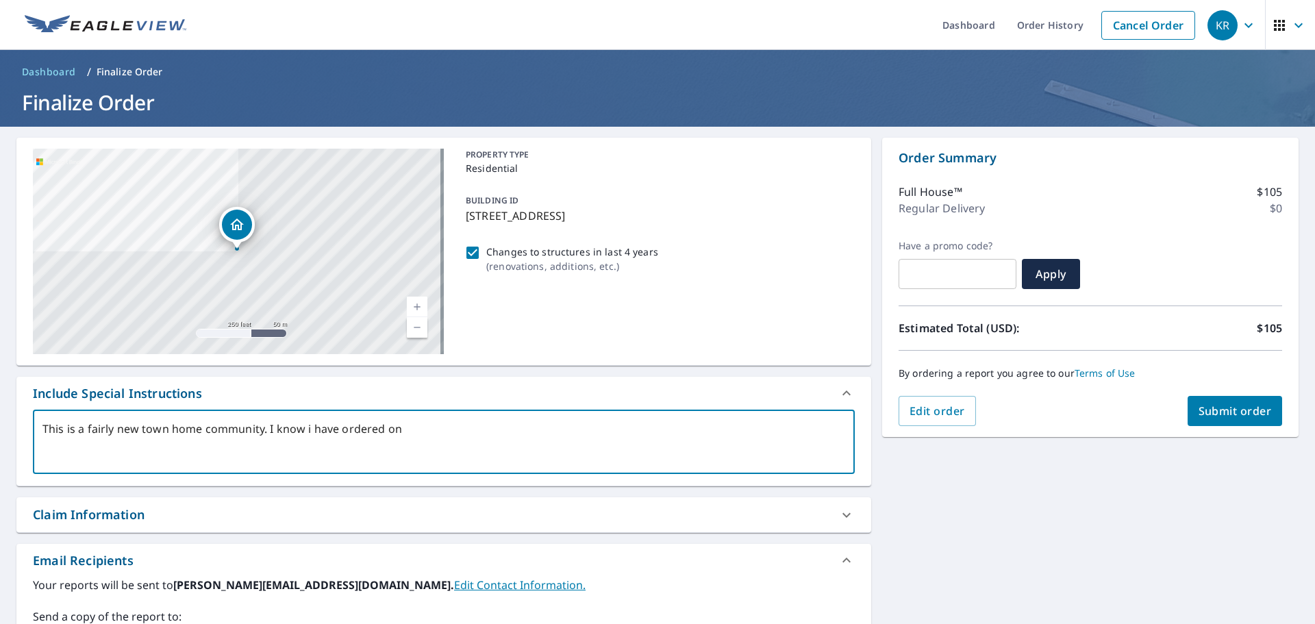
type textarea "This is a fairly new town home community. I know i have ordered one"
type textarea "x"
type textarea "This is a fairly new town home community. I know i have ordered one"
type textarea "x"
type textarea "This is a fairly new town home community. I know i have ordered one f"
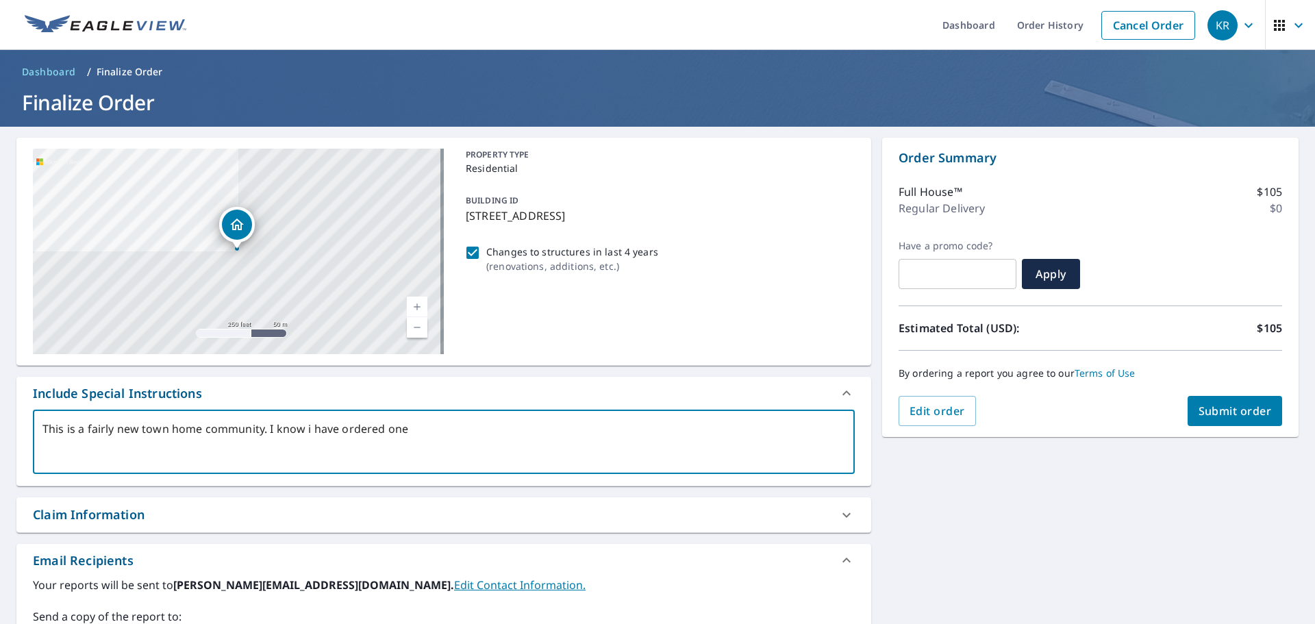
type textarea "x"
type textarea "This is a fairly new town home community. I know i have ordered one fr"
type textarea "x"
type textarea "This is a fairly new town home community. I know i have ordered one fro"
type textarea "x"
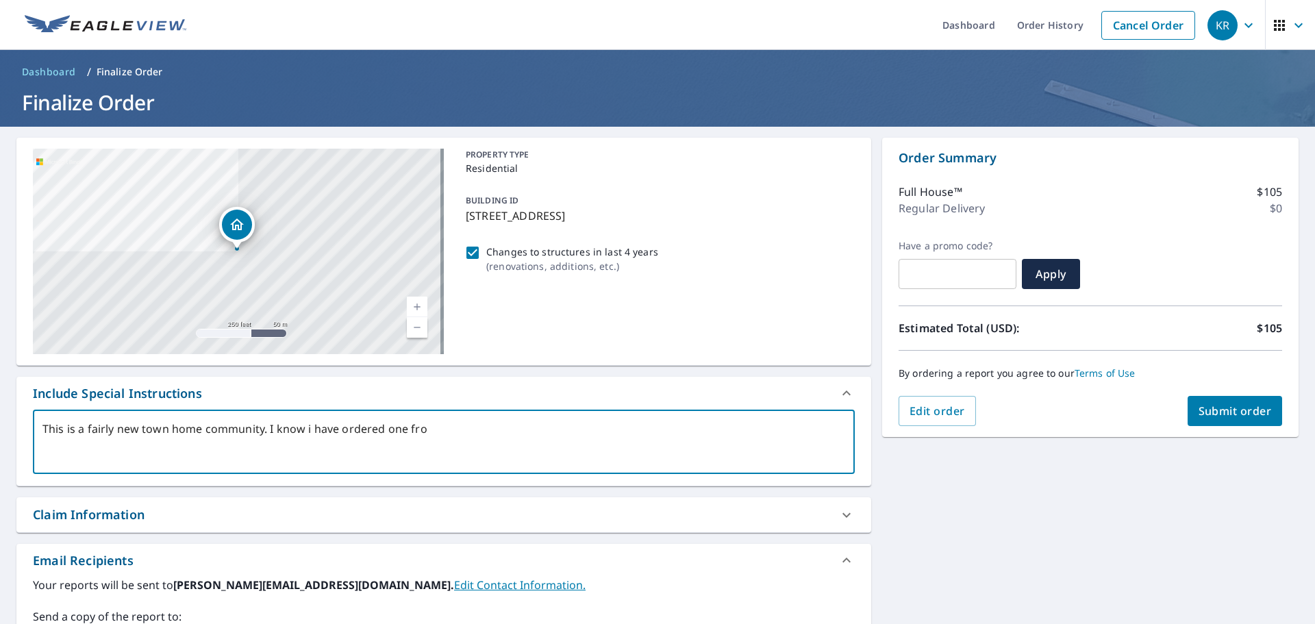
type textarea "This is a fairly new town home community. I know i have ordered one from"
type textarea "x"
type textarea "This is a fairly new town home community. I know i have ordered one from"
type textarea "x"
type textarea "This is a fairly new town home community. I know i have ordered one from y"
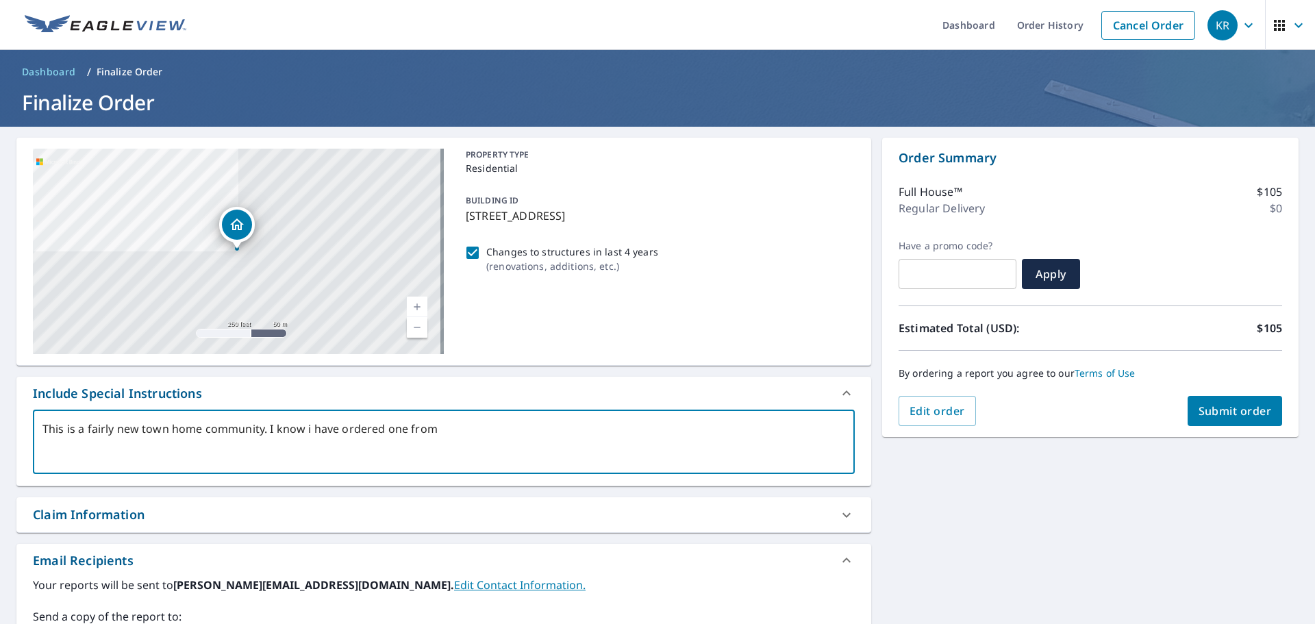
type textarea "x"
type textarea "This is a fairly new town home community. I know i have ordered one from yo"
type textarea "x"
type textarea "This is a fairly new town home community. I know i have ordered one from you"
type textarea "x"
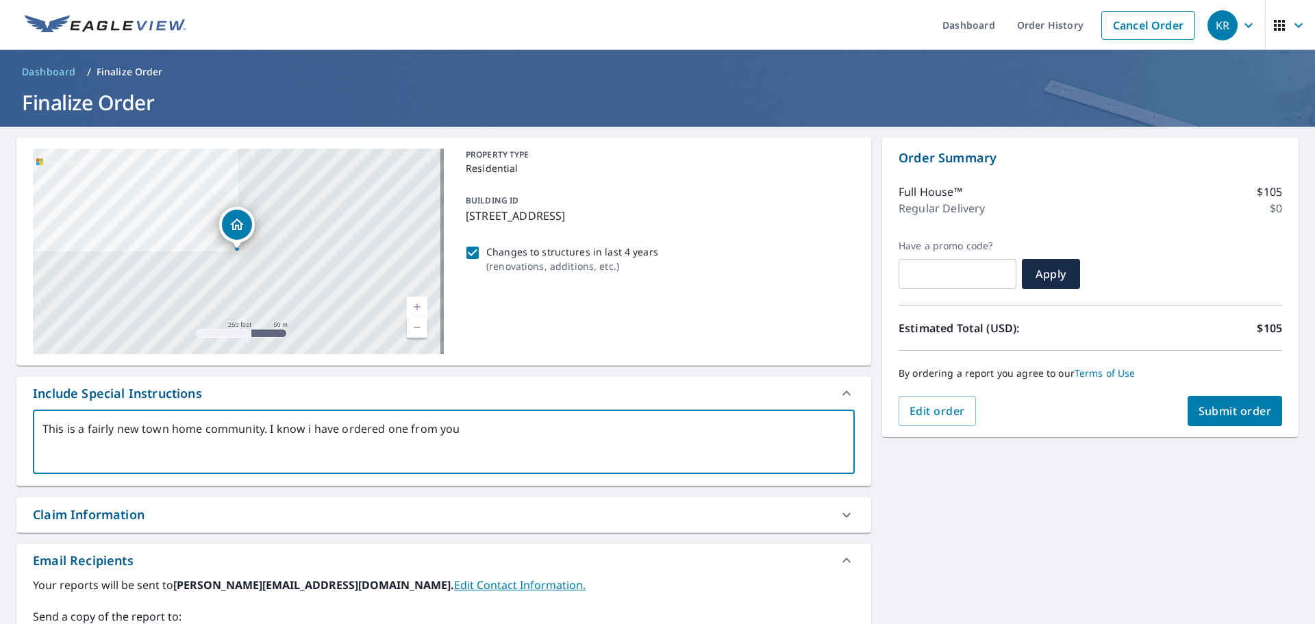
type textarea "This is a fairly new town home community. I know i have ordered one from you"
type textarea "x"
type textarea "This is a fairly new town home community. I know i have ordered one from you g"
type textarea "x"
type textarea "This is a fairly new town home community. I know i have ordered one from you gu"
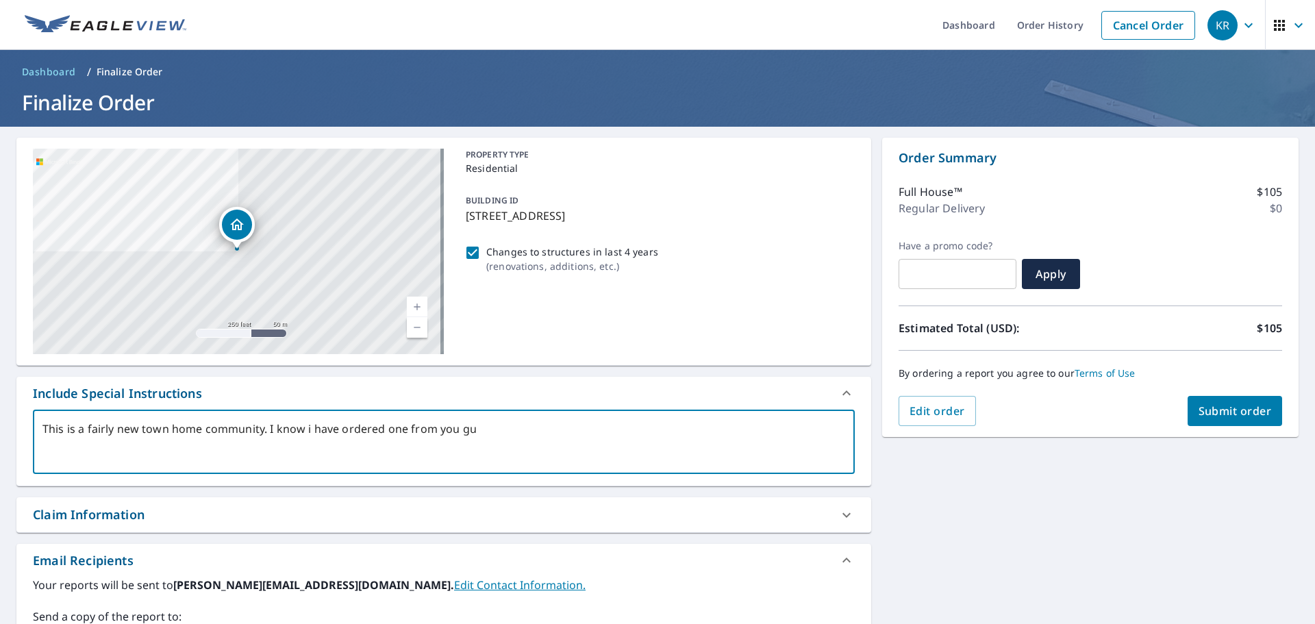
type textarea "x"
type textarea "This is a fairly new town home community. I know i have ordered one from you guy"
type textarea "x"
type textarea "This is a fairly new town home community. I know i have ordered one from you gu…"
type textarea "x"
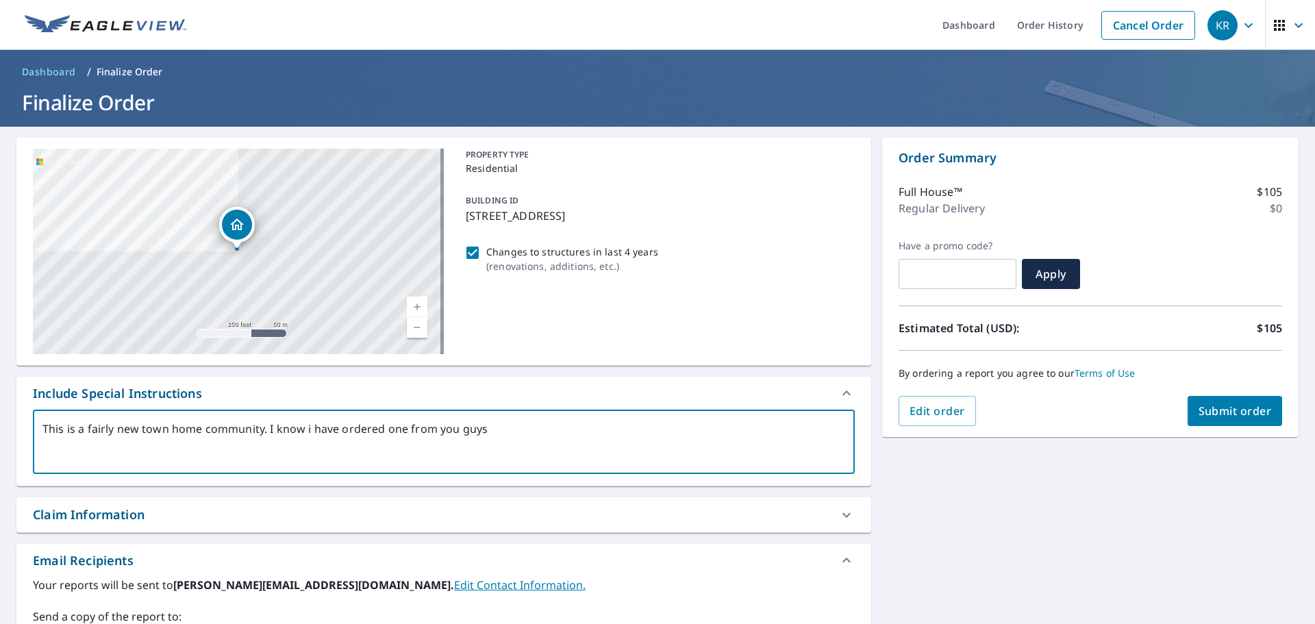
type textarea "This is a fairly new town home community. I know i have ordered one from you gu…"
type textarea "x"
type textarea "This is a fairly new town home community. I know i have ordered one from you gu…"
type textarea "x"
type textarea "This is a fairly new town home community. I know i have ordered one from you gu…"
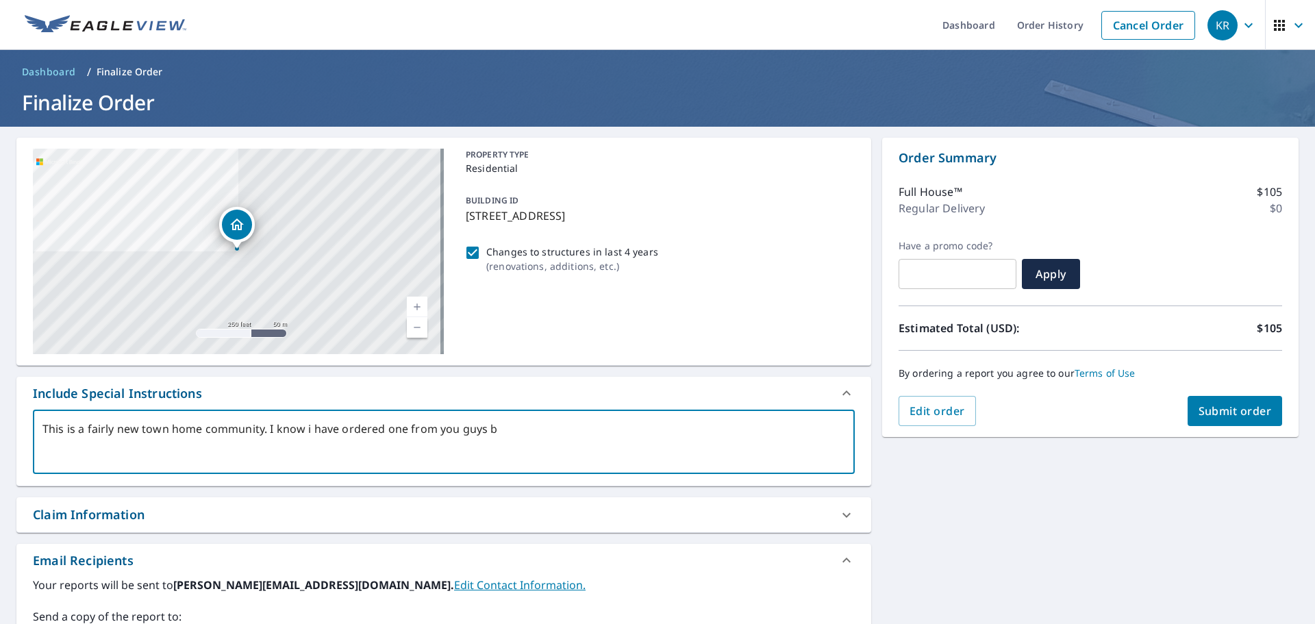
type textarea "x"
type textarea "This is a fairly new town home community. I know i have ordered one from you gu…"
type textarea "x"
type textarea "This is a fairly new town home community. I know i have ordered one from you gu…"
type textarea "x"
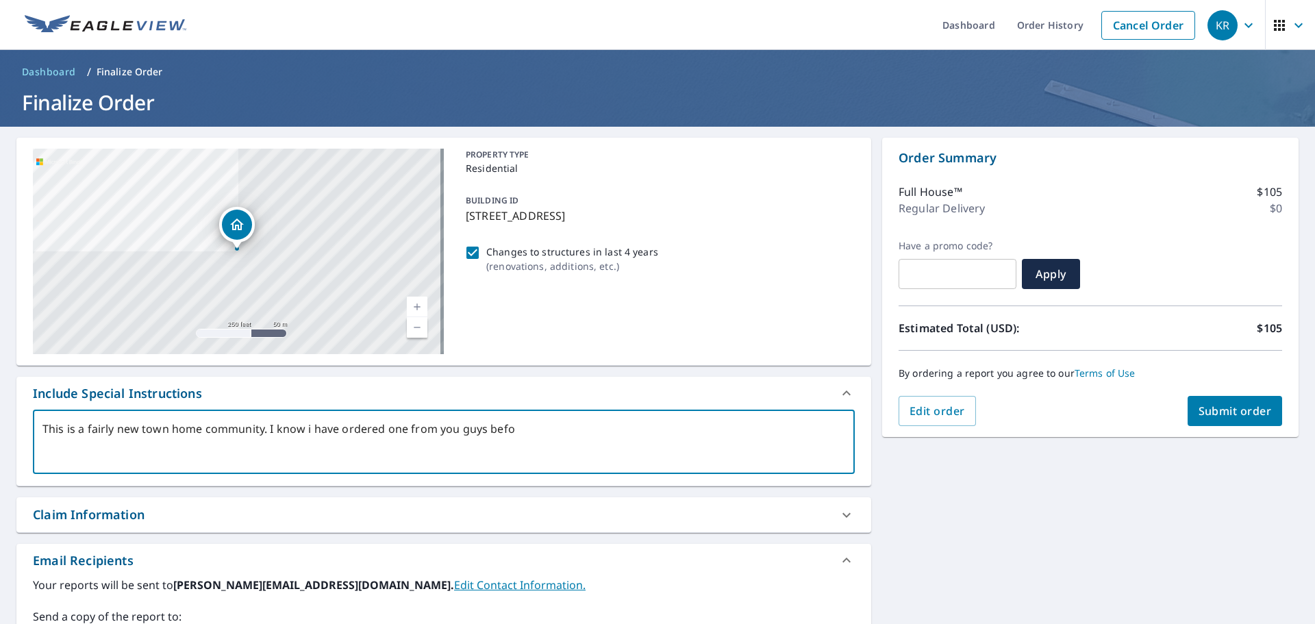
type textarea "This is a fairly new town home community. I know i have ordered one from you gu…"
type textarea "x"
type textarea "This is a fairly new town home community. I know i have ordered one from you gu…"
type textarea "x"
type textarea "This is a fairly new town home community. I know i have ordered one from you gu…"
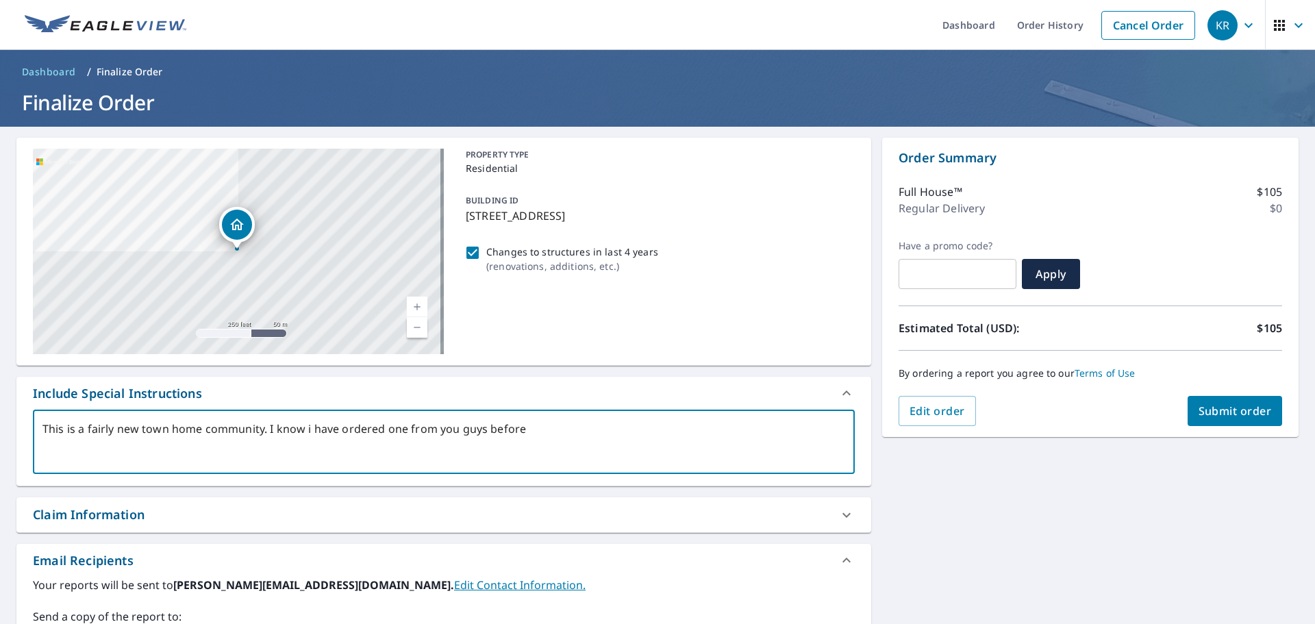
type textarea "x"
type textarea "This is a fairly new town home community. I know i have ordered one from you gu…"
type textarea "x"
type textarea "This is a fairly new town home community. I know i have ordered one from you gu…"
type textarea "x"
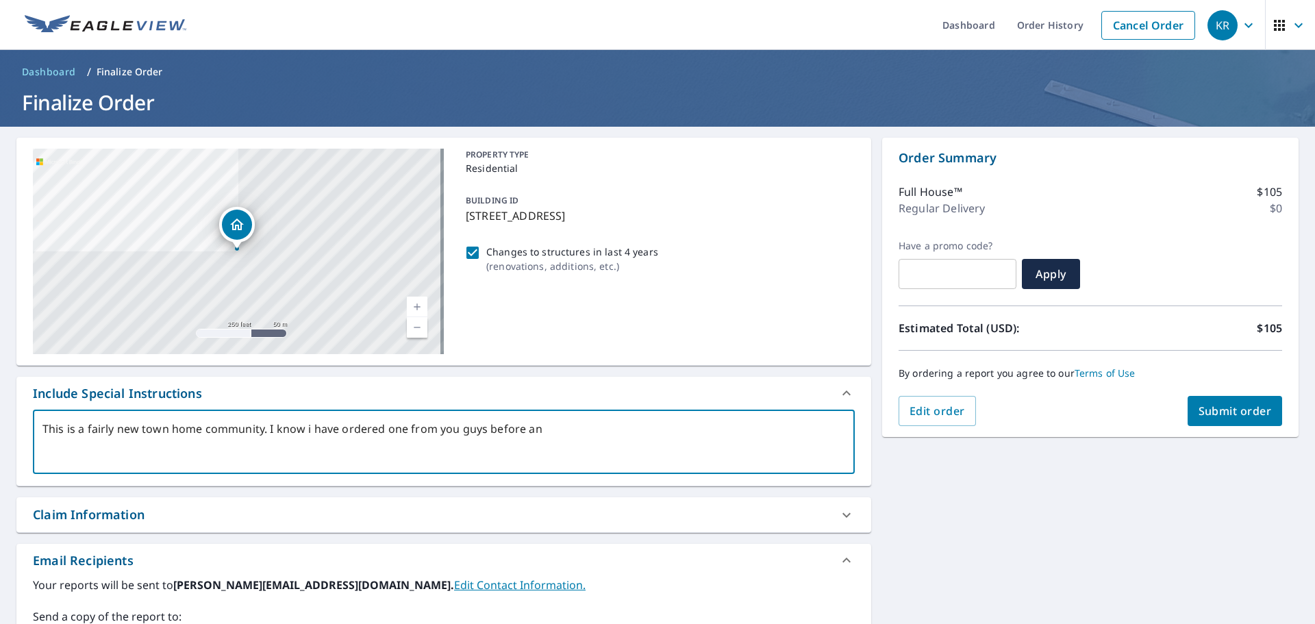
type textarea "This is a fairly new town home community. I know i have ordered one from you gu…"
type textarea "x"
type textarea "This is a fairly new town home community. I know i have ordered one from you gu…"
type textarea "x"
type textarea "This is a fairly new town home community. I know i have ordered one from you gu…"
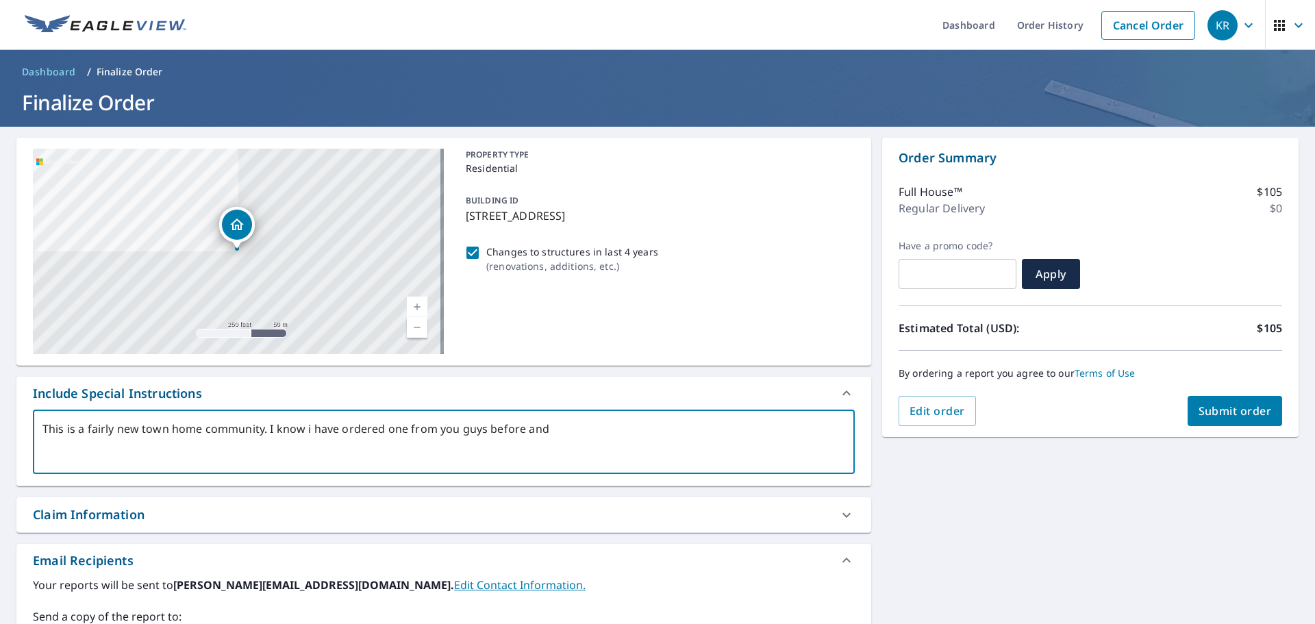
type textarea "x"
click at [266, 430] on textarea "This is a fairly new town home community. I know i have ordered one from you gu…" at bounding box center [443, 441] width 802 height 39
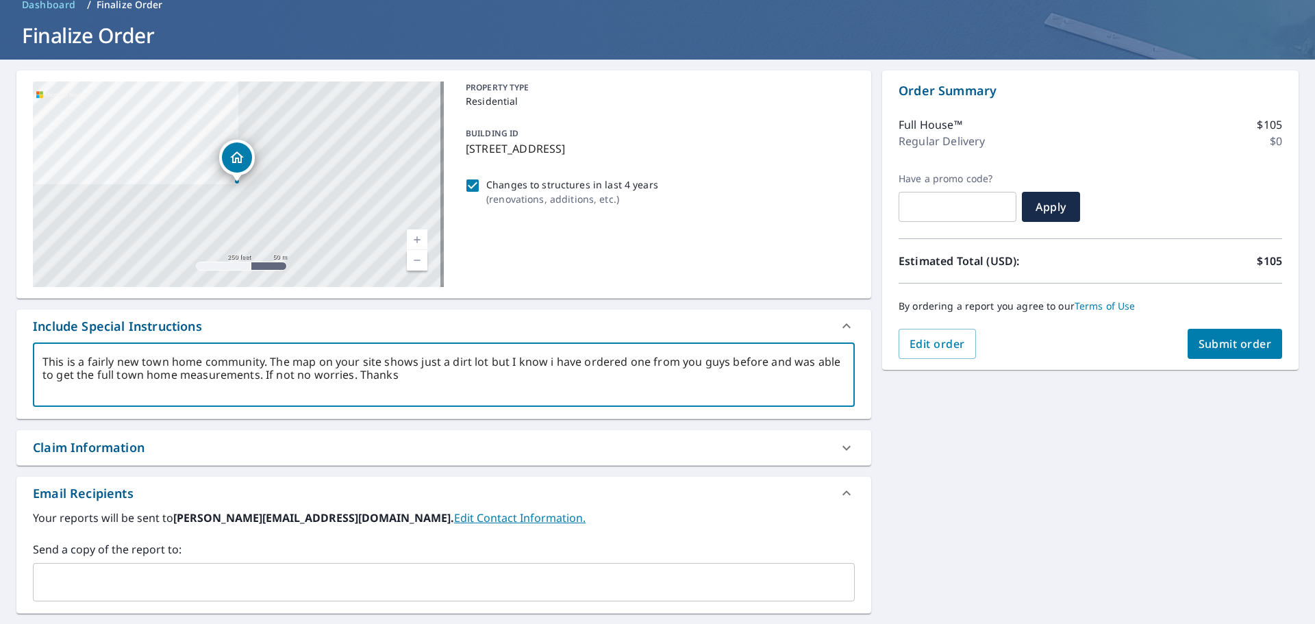
scroll to position [68, 0]
click at [1210, 342] on span "Submit order" at bounding box center [1234, 342] width 73 height 15
